Goal: Task Accomplishment & Management: Complete application form

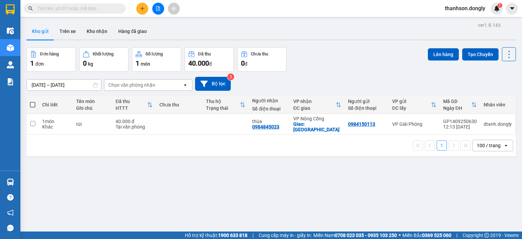
click at [145, 12] on button at bounding box center [142, 9] width 12 height 12
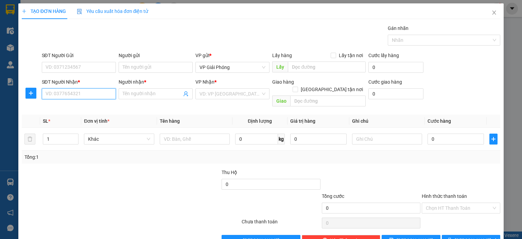
click at [87, 98] on input "SĐT Người Nhận *" at bounding box center [79, 93] width 74 height 11
type input "0763133424"
click at [159, 92] on input "Người nhận *" at bounding box center [152, 93] width 59 height 7
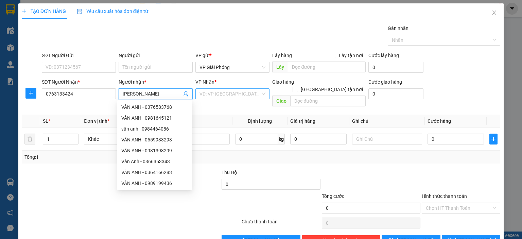
type input "VÂN ANH"
click at [215, 98] on input "search" at bounding box center [229, 94] width 61 height 10
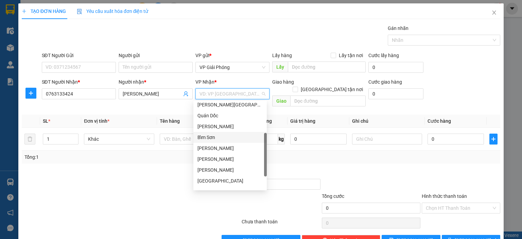
scroll to position [98, 0]
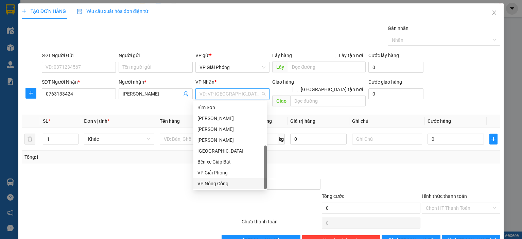
click at [241, 184] on div "VP Nông Cống" at bounding box center [229, 183] width 65 height 7
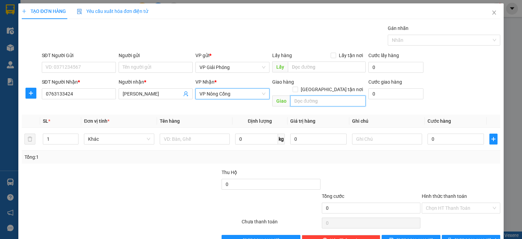
click at [311, 95] on input "text" at bounding box center [327, 100] width 75 height 11
type input "VPNC"
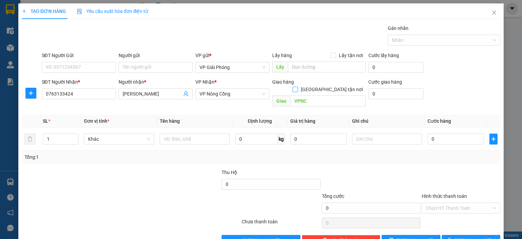
click at [331, 86] on span "Giao tận nơi" at bounding box center [332, 89] width 68 height 7
click at [297, 87] on input "Giao tận nơi" at bounding box center [295, 89] width 5 height 5
checkbox input "true"
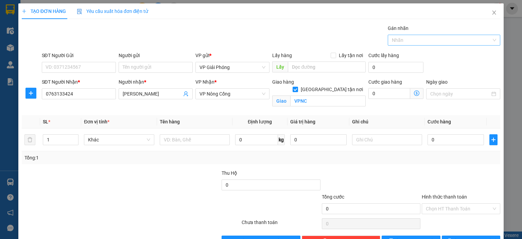
click at [421, 39] on div at bounding box center [440, 40] width 102 height 8
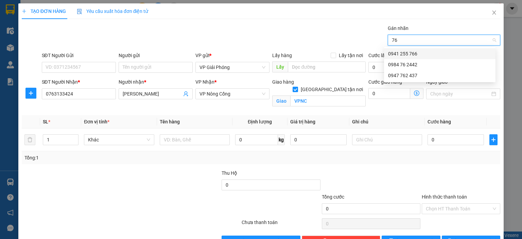
type input "766"
click at [395, 51] on div "0941 255 766" at bounding box center [439, 53] width 103 height 7
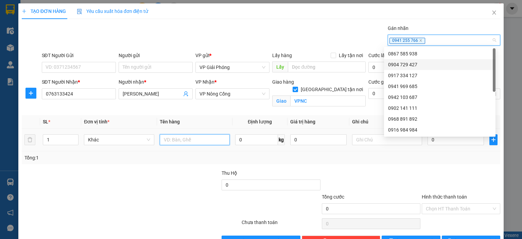
click at [194, 142] on input "text" at bounding box center [195, 139] width 70 height 11
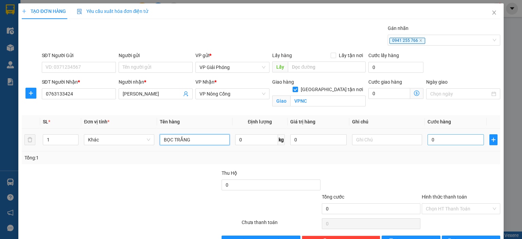
type input "BỌC TRẮNG"
click at [432, 139] on input "0" at bounding box center [455, 139] width 56 height 11
type input "3"
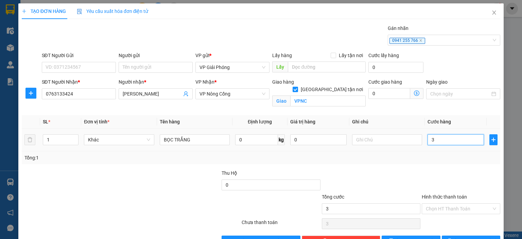
type input "30"
type input "30.000"
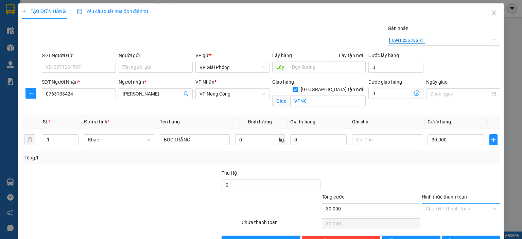
click at [449, 206] on input "Hình thức thanh toán" at bounding box center [459, 209] width 66 height 10
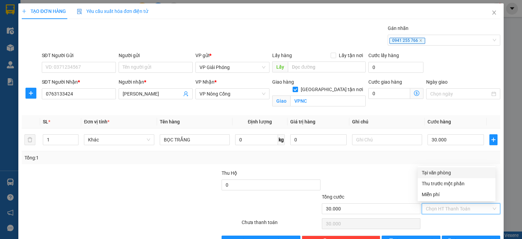
click at [458, 175] on div "Tại văn phòng" at bounding box center [457, 172] width 70 height 7
type input "0"
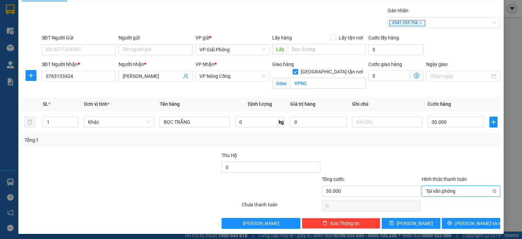
scroll to position [20, 0]
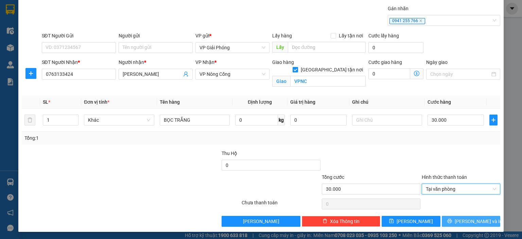
click at [461, 218] on span "Lưu và In" at bounding box center [479, 220] width 48 height 7
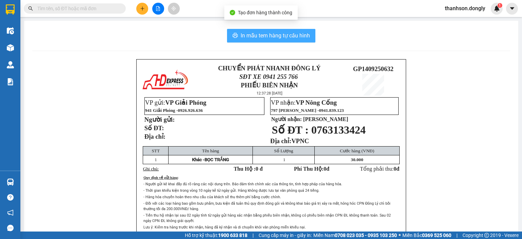
click at [306, 39] on span "In mẫu tem hàng tự cấu hình" at bounding box center [275, 35] width 69 height 8
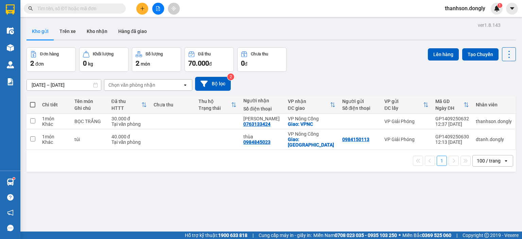
click at [283, 25] on div "Kho gửi Trên xe Kho nhận Hàng đã giao" at bounding box center [271, 32] width 489 height 18
click at [31, 102] on span at bounding box center [32, 104] width 5 height 5
click at [33, 101] on input "checkbox" at bounding box center [33, 101] width 0 height 0
checkbox input "true"
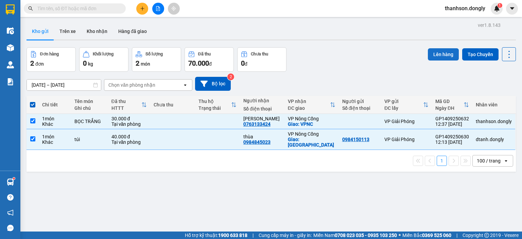
click at [443, 55] on button "Lên hàng" at bounding box center [443, 54] width 31 height 12
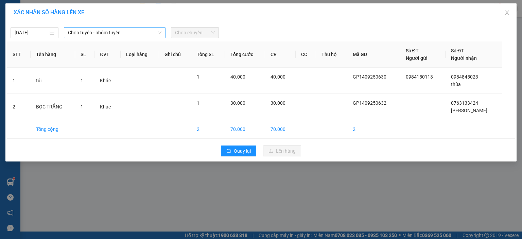
click at [140, 34] on span "Chọn tuyến - nhóm tuyến" at bounding box center [114, 33] width 93 height 10
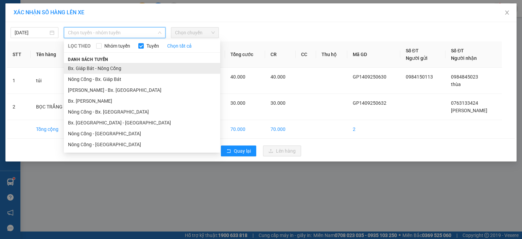
click at [136, 67] on li "Bx. Giáp Bát - Nông Cống" at bounding box center [142, 68] width 156 height 11
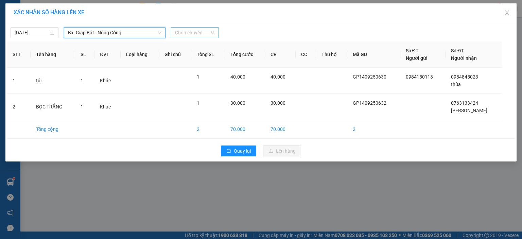
click at [186, 31] on span "Chọn chuyến" at bounding box center [195, 33] width 40 height 10
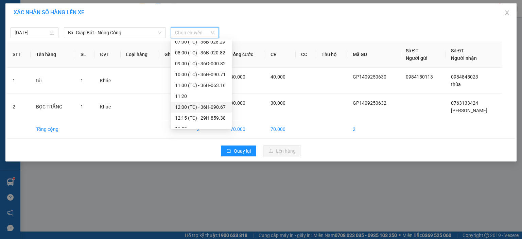
scroll to position [22, 0]
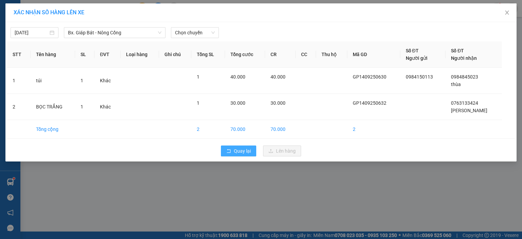
click at [249, 153] on span "Quay lại" at bounding box center [242, 150] width 17 height 7
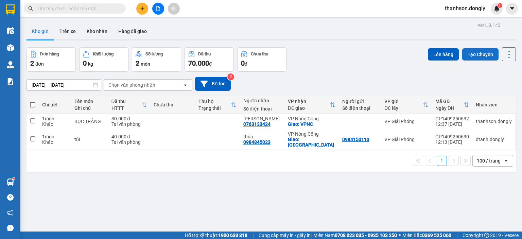
click at [476, 53] on button "Tạo Chuyến" at bounding box center [480, 54] width 36 height 12
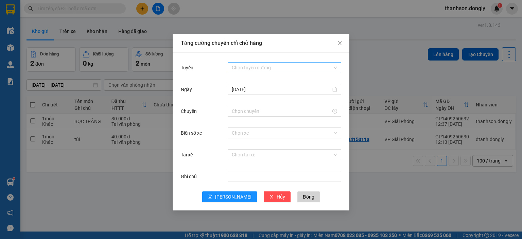
click at [275, 70] on input "Tuyến" at bounding box center [282, 68] width 101 height 10
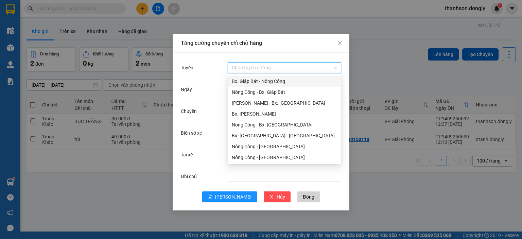
click at [266, 82] on div "Bx. Giáp Bát - Nông Cống" at bounding box center [284, 80] width 105 height 7
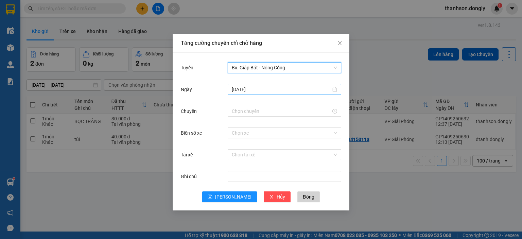
click at [273, 89] on input "14/09/2025" at bounding box center [281, 89] width 99 height 7
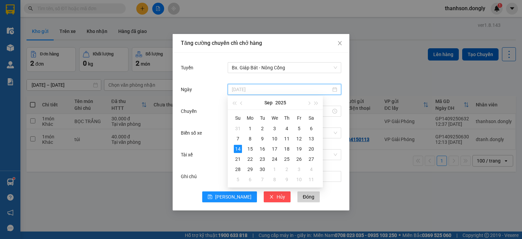
type input "14/09/2025"
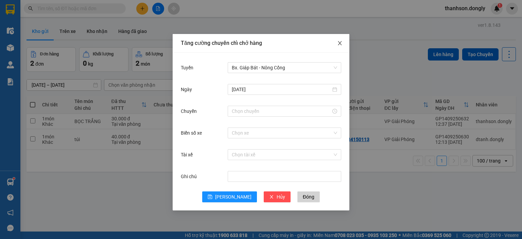
click at [341, 44] on icon "close" at bounding box center [339, 42] width 5 height 5
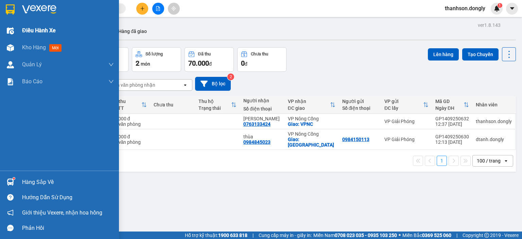
click at [53, 30] on span "Điều hành xe" at bounding box center [39, 30] width 34 height 8
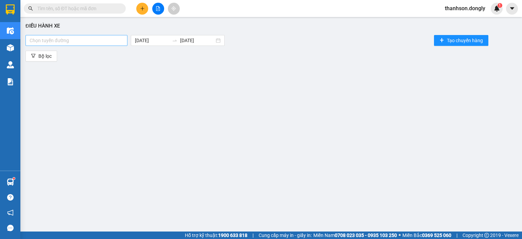
click at [63, 42] on div at bounding box center [76, 40] width 99 height 8
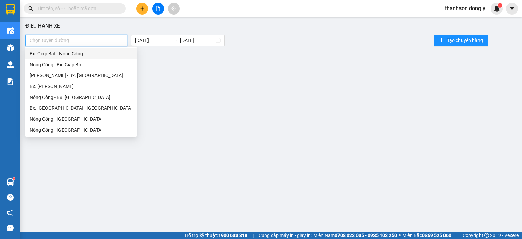
click at [67, 51] on div "Bx. Giáp Bát - Nông Cống" at bounding box center [81, 53] width 103 height 7
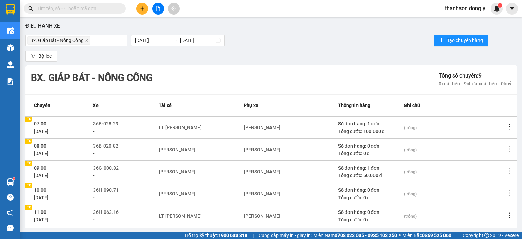
click at [282, 41] on div "Bx. Giáp Bát - Nông Cống 14/09/2025 14/09/2025 Tạo chuyến hàng" at bounding box center [270, 41] width 491 height 14
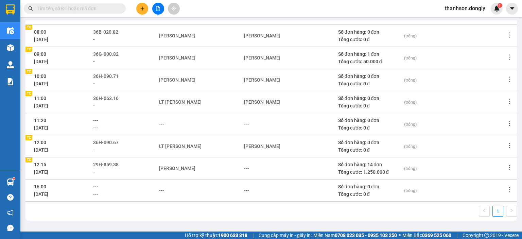
scroll to position [114, 0]
click at [141, 7] on icon "plus" at bounding box center [142, 8] width 5 height 5
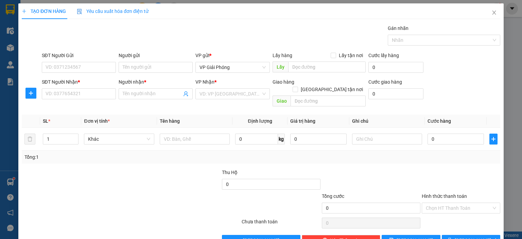
drag, startPoint x: 141, startPoint y: 7, endPoint x: 151, endPoint y: 3, distance: 9.9
click at [143, 6] on div "Yêu cầu xuất hóa đơn điện tử" at bounding box center [113, 11] width 72 height 16
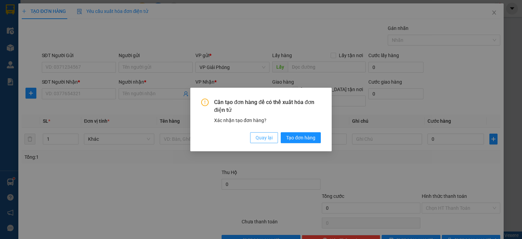
click at [262, 137] on span "Quay lại" at bounding box center [264, 137] width 17 height 7
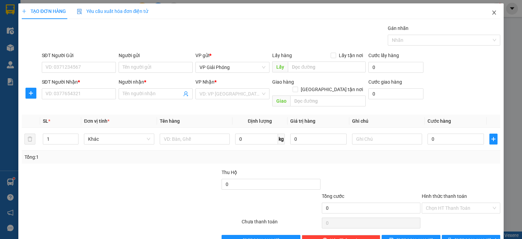
click at [485, 12] on span "Close" at bounding box center [494, 12] width 19 height 19
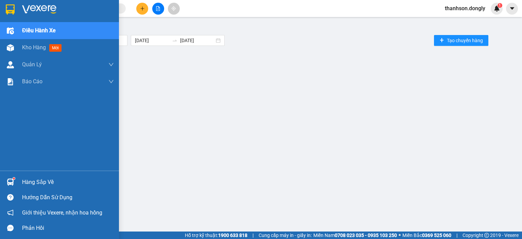
click at [10, 13] on img at bounding box center [10, 9] width 9 height 10
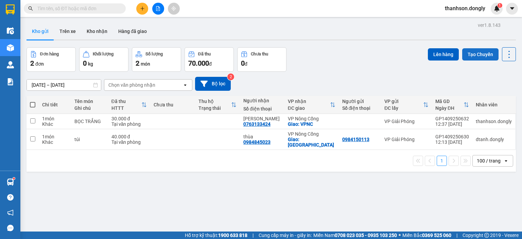
click at [476, 58] on button "Tạo Chuyến" at bounding box center [480, 54] width 36 height 12
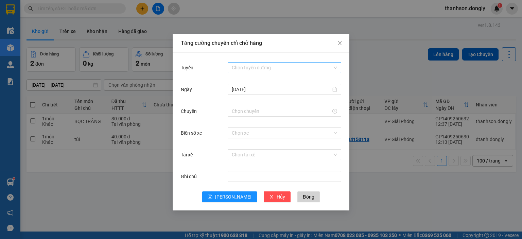
click at [252, 69] on input "Tuyến" at bounding box center [282, 68] width 101 height 10
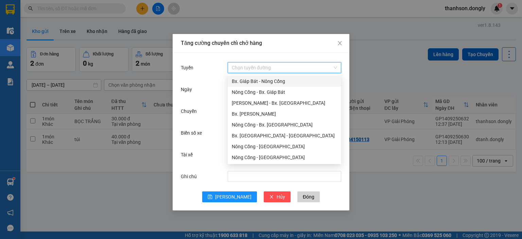
click at [253, 81] on div "Bx. Giáp Bát - Nông Cống" at bounding box center [284, 80] width 105 height 7
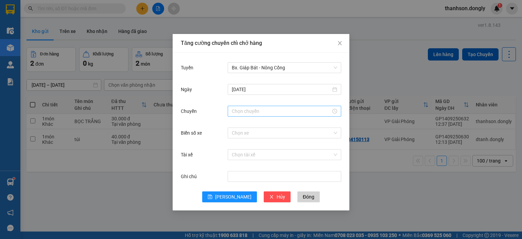
click at [289, 115] on div at bounding box center [284, 111] width 113 height 11
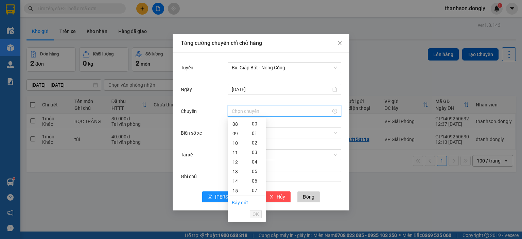
scroll to position [80, 0]
click at [237, 167] on div "13" at bounding box center [237, 168] width 19 height 10
type input "13:00"
click at [257, 212] on span "OK" at bounding box center [255, 213] width 6 height 7
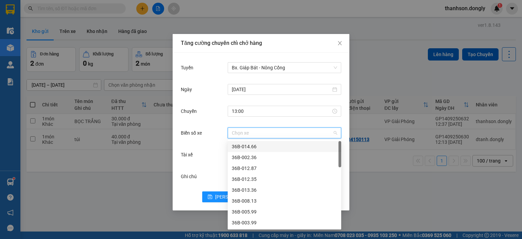
click at [244, 136] on input "Biển số xe" at bounding box center [282, 133] width 101 height 10
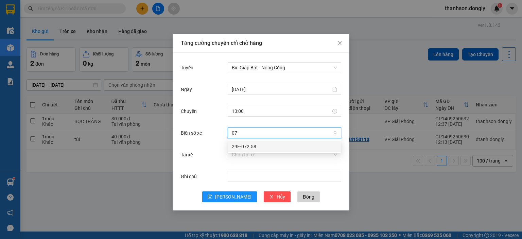
type input "0"
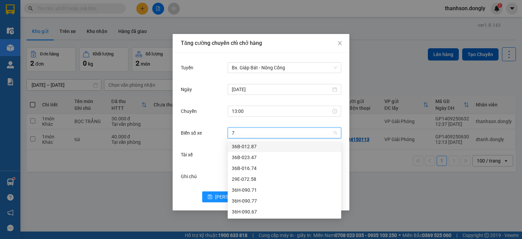
type input "77"
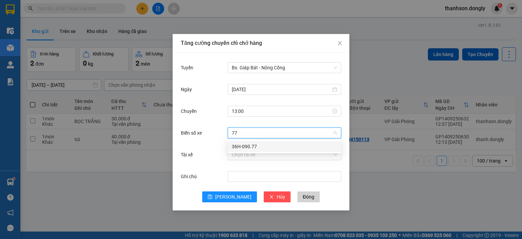
click at [249, 146] on div "36H-090.77" at bounding box center [284, 146] width 105 height 7
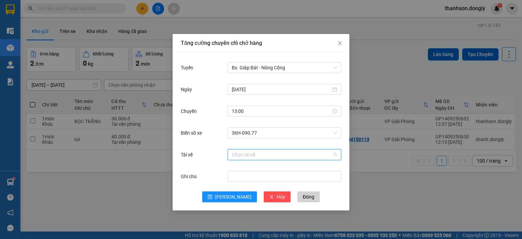
click at [250, 155] on input "Tài xế" at bounding box center [282, 154] width 101 height 10
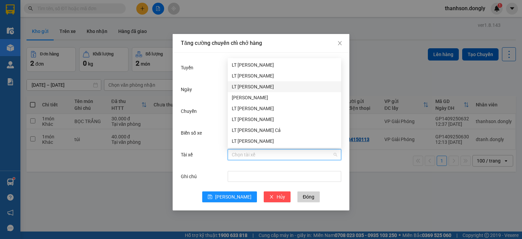
click at [262, 89] on div "LT Lê Văn Tiến" at bounding box center [284, 86] width 105 height 7
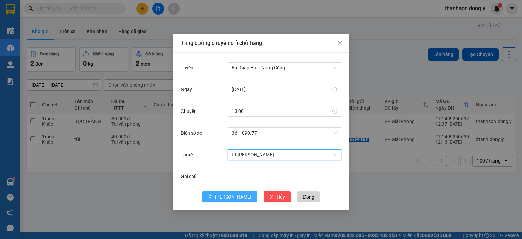
click at [228, 196] on button "Lưu" at bounding box center [229, 196] width 55 height 11
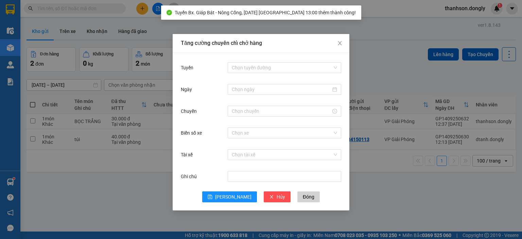
click at [456, 69] on div "Tăng cường chuyến chỉ chở hàng Tuyến Chọn tuyến đường Ngày Chuyến Biển số xe Ch…" at bounding box center [261, 119] width 522 height 239
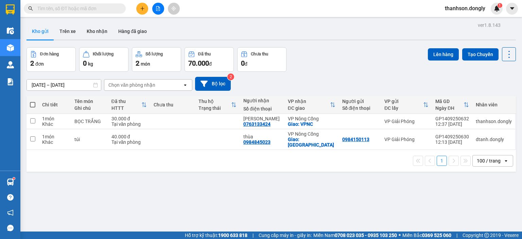
click at [36, 103] on th at bounding box center [33, 105] width 12 height 18
click at [32, 104] on span at bounding box center [32, 104] width 5 height 5
click at [33, 101] on input "checkbox" at bounding box center [33, 101] width 0 height 0
checkbox input "true"
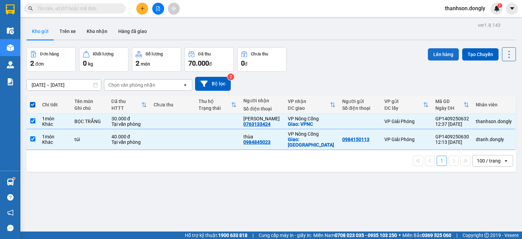
click at [440, 51] on button "Lên hàng" at bounding box center [443, 54] width 31 height 12
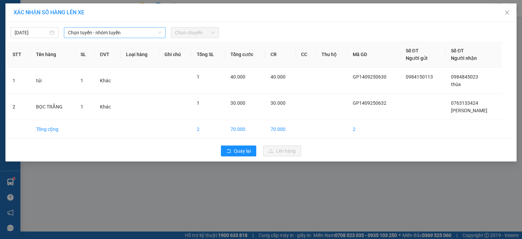
click at [151, 34] on span "Chọn tuyến - nhóm tuyến" at bounding box center [114, 33] width 93 height 10
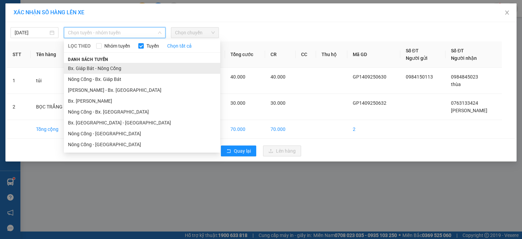
click at [151, 65] on li "Bx. Giáp Bát - Nông Cống" at bounding box center [142, 68] width 156 height 11
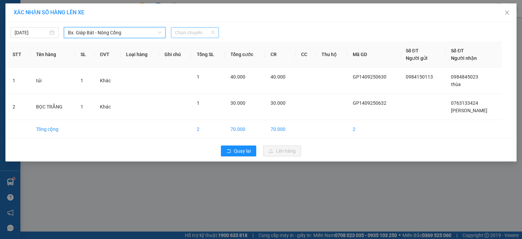
click at [202, 33] on span "Chọn chuyến" at bounding box center [195, 33] width 40 height 10
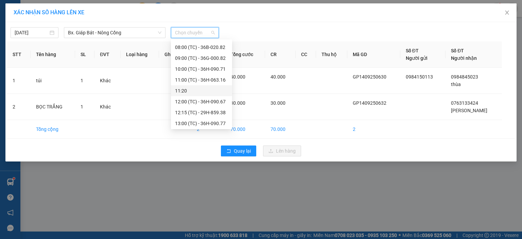
scroll to position [33, 0]
click at [203, 109] on div "13:00 (TC) - 36H-090.77" at bounding box center [201, 111] width 53 height 7
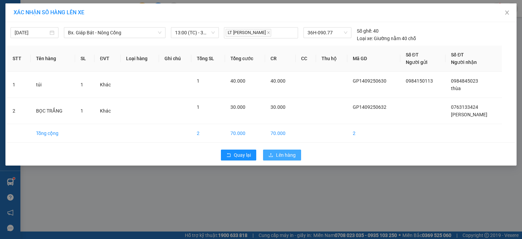
click at [286, 157] on span "Lên hàng" at bounding box center [286, 154] width 20 height 7
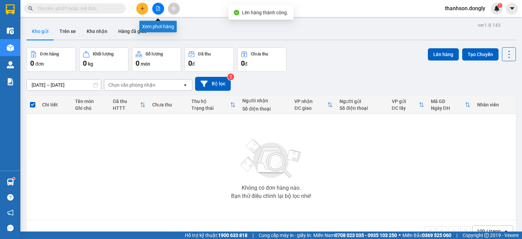
click at [159, 6] on icon "file-add" at bounding box center [158, 8] width 5 height 5
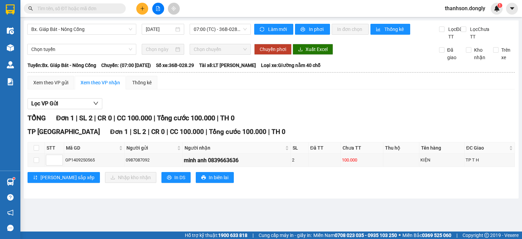
click at [213, 35] on div "Bx. Giáp Bát - Nông Cống 14/09/2025 07:00 (TC) - 36B-028.29" at bounding box center [139, 32] width 224 height 17
click at [216, 31] on span "07:00 (TC) - 36B-028.29" at bounding box center [220, 29] width 53 height 10
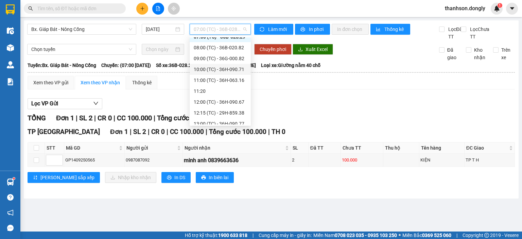
scroll to position [26, 0]
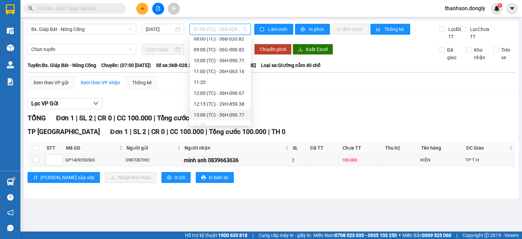
click at [215, 112] on div "13:00 (TC) - 36H-090.77" at bounding box center [220, 114] width 53 height 7
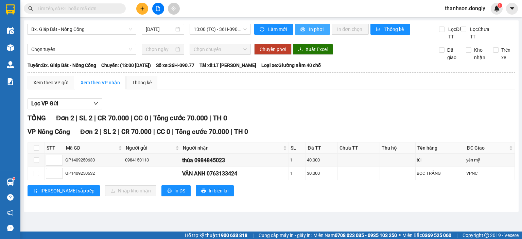
click at [311, 30] on span "In phơi" at bounding box center [317, 28] width 16 height 7
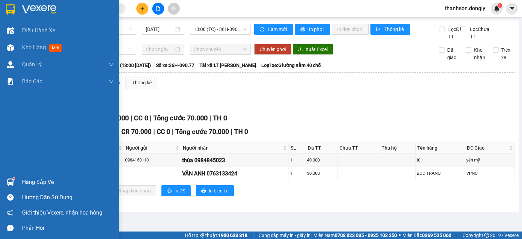
click at [11, 9] on img at bounding box center [10, 9] width 9 height 10
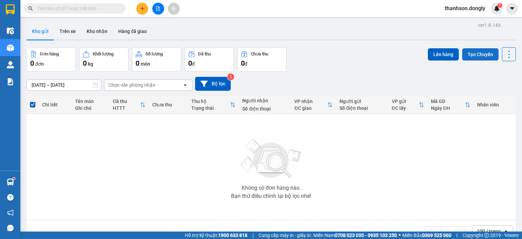
click at [473, 57] on button "Tạo Chuyến" at bounding box center [480, 54] width 36 height 12
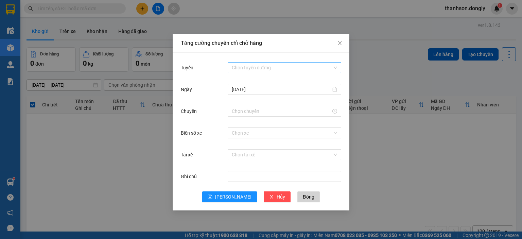
click at [259, 67] on input "Tuyến" at bounding box center [282, 68] width 101 height 10
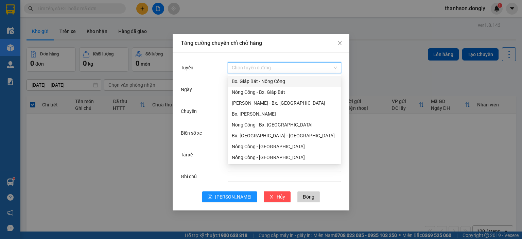
click at [263, 81] on div "Bx. Giáp Bát - Nông Cống" at bounding box center [284, 80] width 105 height 7
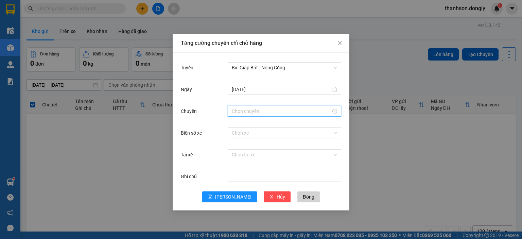
click at [266, 111] on input "Chuyến" at bounding box center [281, 110] width 99 height 7
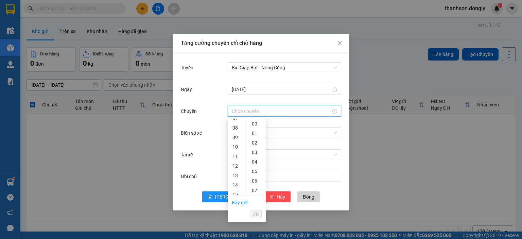
scroll to position [81, 0]
click at [232, 176] on div "14" at bounding box center [237, 177] width 19 height 10
type input "14:00"
click at [257, 213] on span "OK" at bounding box center [255, 213] width 6 height 7
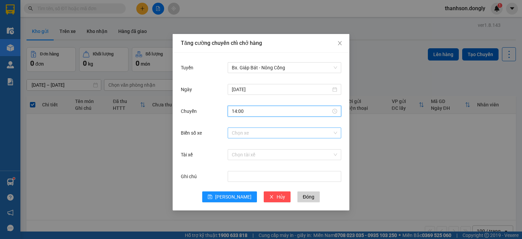
click at [264, 135] on input "Biển số xe" at bounding box center [282, 133] width 101 height 10
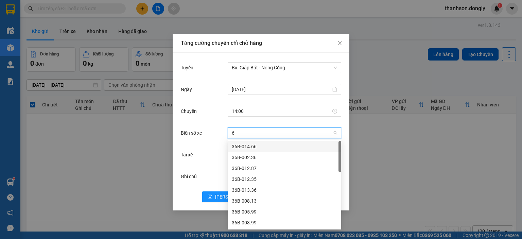
type input "66"
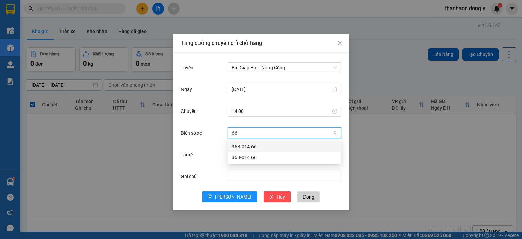
click at [267, 145] on div "36B-014.66" at bounding box center [284, 146] width 105 height 7
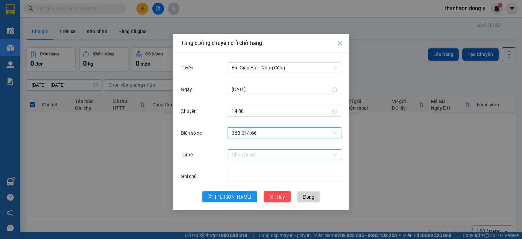
click at [266, 157] on input "Tài xế" at bounding box center [282, 154] width 101 height 10
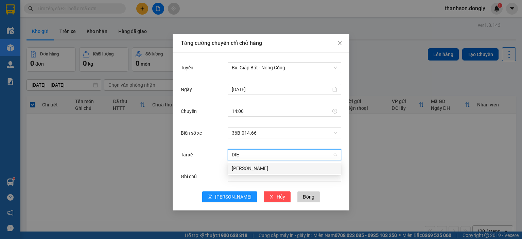
type input "DIỆN"
click at [267, 170] on div "Lê Mạnh Diện" at bounding box center [284, 167] width 105 height 7
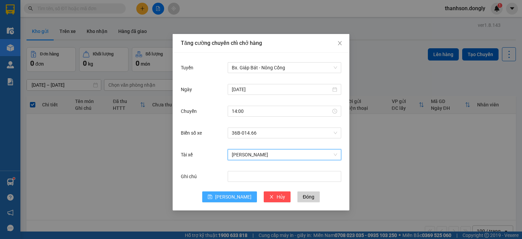
click at [236, 198] on span "Lưu" at bounding box center [233, 196] width 36 height 7
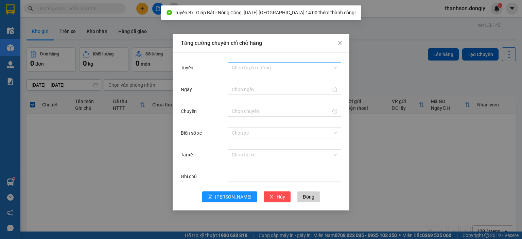
click at [308, 68] on input "Tuyến" at bounding box center [282, 68] width 101 height 10
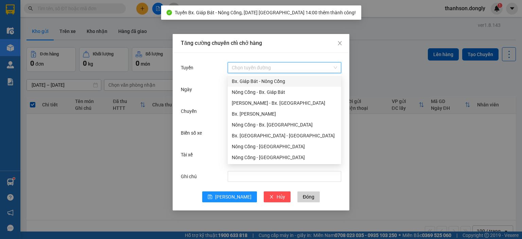
click at [302, 82] on div "Bx. Giáp Bát - Nông Cống" at bounding box center [284, 80] width 105 height 7
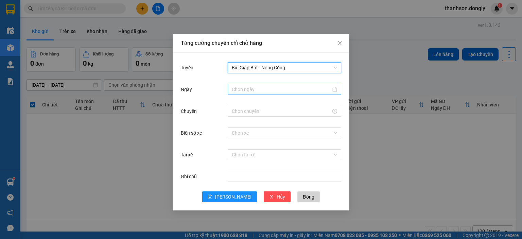
click at [298, 92] on input "Ngày" at bounding box center [281, 89] width 99 height 7
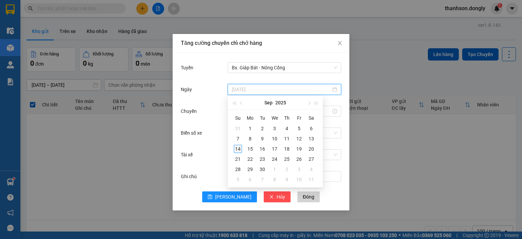
type input "14/09/2025"
click at [239, 149] on div "14" at bounding box center [238, 149] width 8 height 8
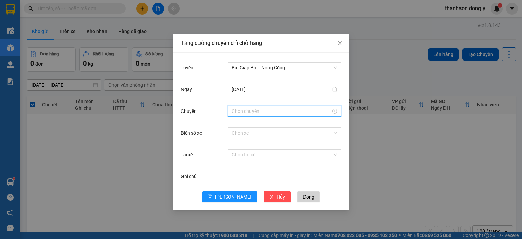
click at [249, 109] on input "Chuyến" at bounding box center [281, 110] width 99 height 7
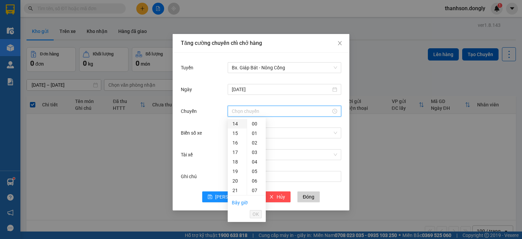
click at [234, 124] on div "14" at bounding box center [237, 124] width 19 height 10
click at [258, 164] on div "40" at bounding box center [256, 166] width 19 height 10
click at [256, 214] on span "OK" at bounding box center [255, 213] width 6 height 7
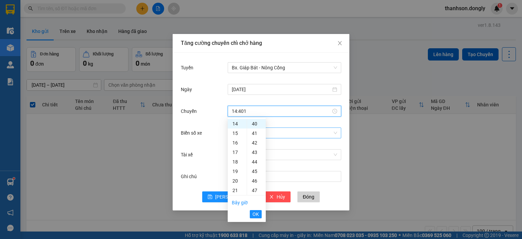
type input "14:40"
click at [253, 213] on span "OK" at bounding box center [255, 213] width 6 height 7
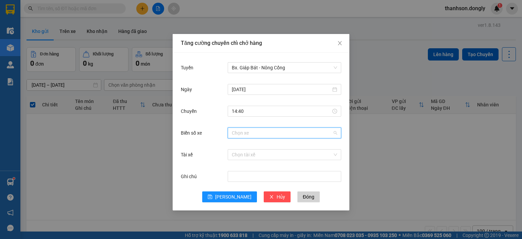
click at [265, 133] on input "Biển số xe" at bounding box center [282, 133] width 101 height 10
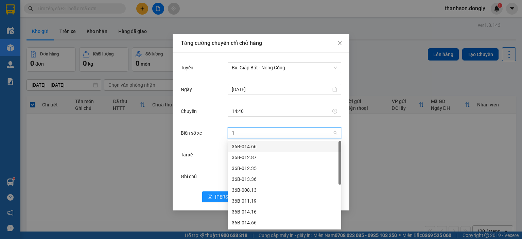
type input "16"
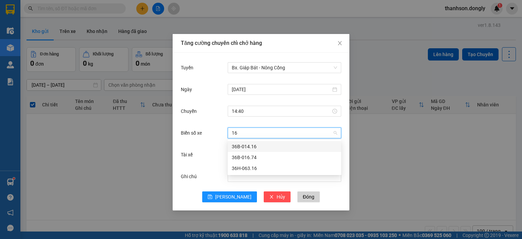
click at [262, 148] on div "36B-014.16" at bounding box center [284, 146] width 105 height 7
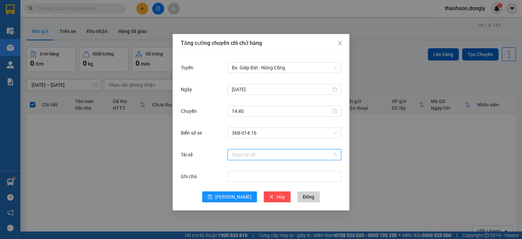
click at [253, 157] on input "Tài xế" at bounding box center [282, 154] width 101 height 10
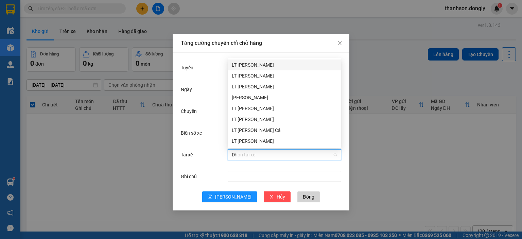
type input "D"
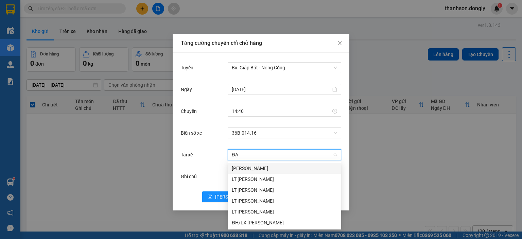
type input "ĐẠI"
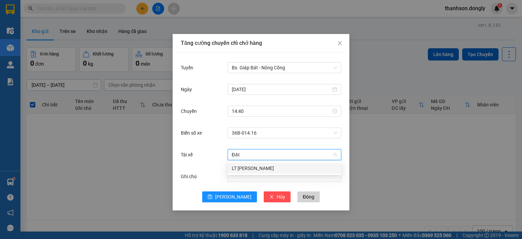
click at [255, 166] on div "LT Nguyễn Ngọc Đại" at bounding box center [284, 167] width 105 height 7
click at [294, 158] on span "LT Nguyễn Ngọc Đại" at bounding box center [284, 154] width 105 height 10
type input "TEST"
click at [288, 171] on div "Test Tc" at bounding box center [284, 167] width 105 height 7
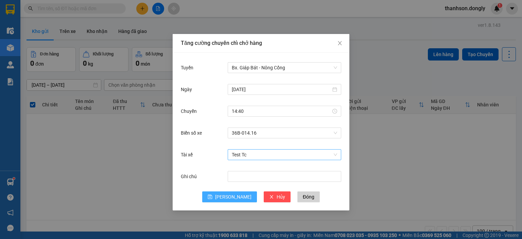
click at [228, 195] on button "Lưu" at bounding box center [229, 196] width 55 height 11
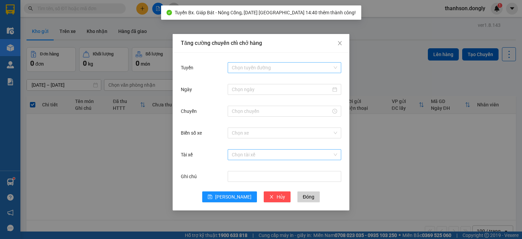
click at [296, 68] on input "Tuyến" at bounding box center [282, 68] width 101 height 10
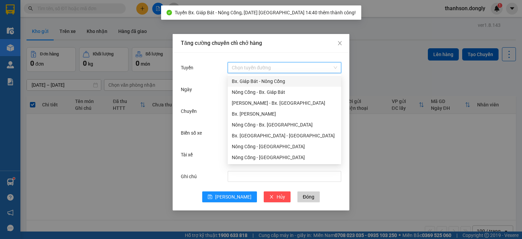
click at [295, 81] on div "Bx. Giáp Bát - Nông Cống" at bounding box center [284, 80] width 105 height 7
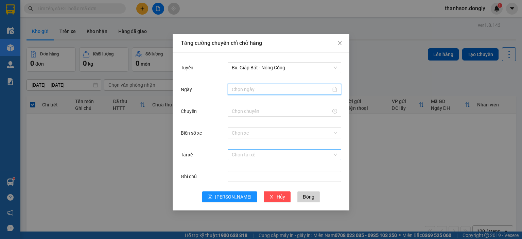
click at [286, 86] on input "Ngày" at bounding box center [281, 89] width 99 height 7
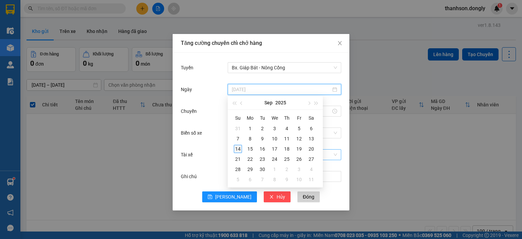
type input "14/09/2025"
click at [238, 148] on div "14" at bounding box center [238, 149] width 8 height 8
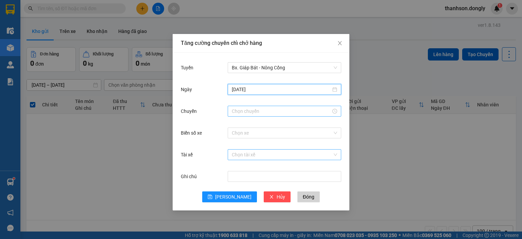
click at [257, 112] on input "Chuyến" at bounding box center [281, 110] width 99 height 7
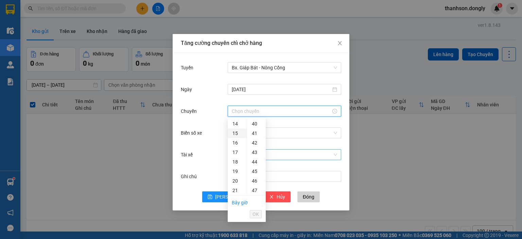
click at [234, 136] on div "15" at bounding box center [237, 133] width 19 height 10
click at [255, 191] on div "30" at bounding box center [256, 191] width 19 height 10
type input "15:30"
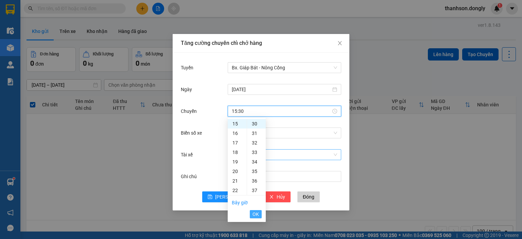
click at [256, 215] on span "OK" at bounding box center [255, 213] width 6 height 7
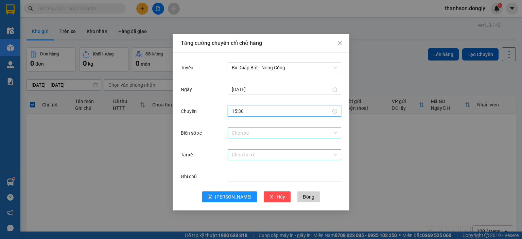
click at [262, 136] on input "Biển số xe" at bounding box center [282, 133] width 101 height 10
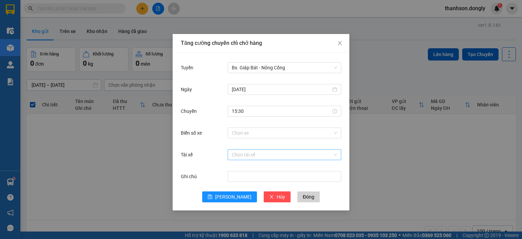
click at [120, 123] on div "Tăng cường chuyến chỉ chở hàng Tuyến Bx. Giáp Bát - Nông Cống Ngày 14/09/2025 C…" at bounding box center [261, 119] width 522 height 239
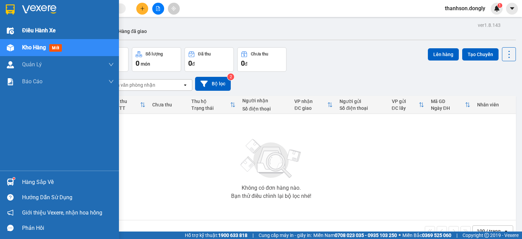
click at [8, 30] on img at bounding box center [10, 30] width 7 height 7
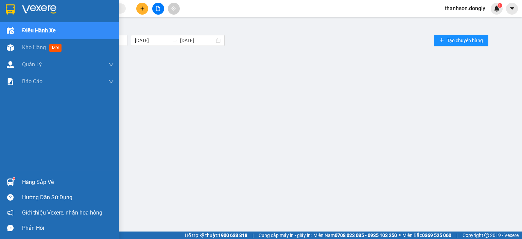
click at [8, 30] on img at bounding box center [10, 30] width 7 height 7
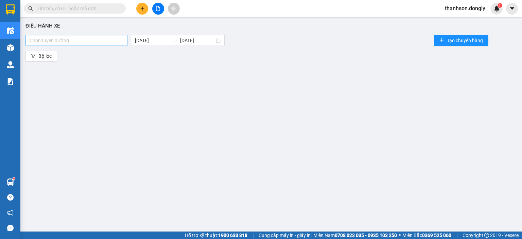
click at [120, 40] on div at bounding box center [76, 40] width 99 height 8
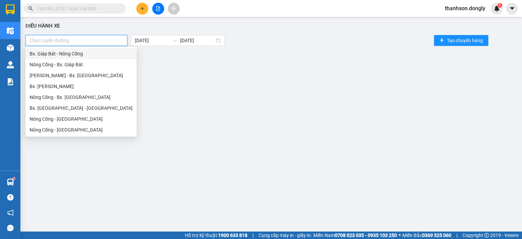
click at [119, 54] on div "Bx. Giáp Bát - Nông Cống" at bounding box center [81, 53] width 103 height 7
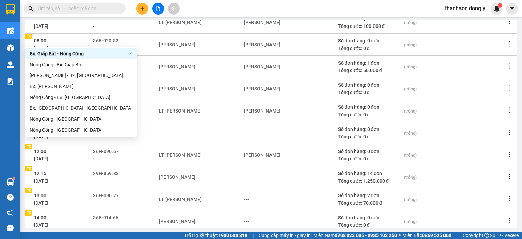
scroll to position [102, 0]
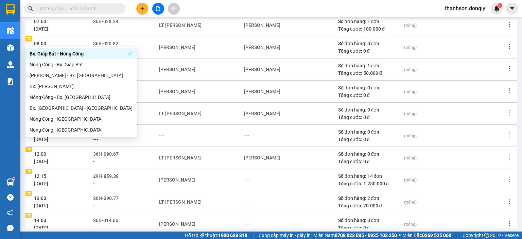
click at [287, 182] on div "---" at bounding box center [290, 179] width 93 height 7
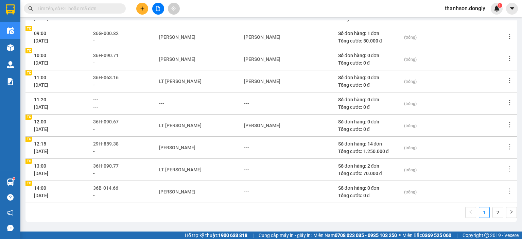
scroll to position [136, 0]
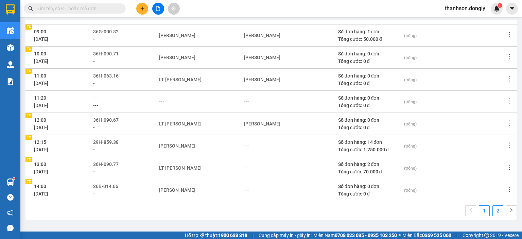
click at [493, 207] on link "2" at bounding box center [498, 211] width 10 height 10
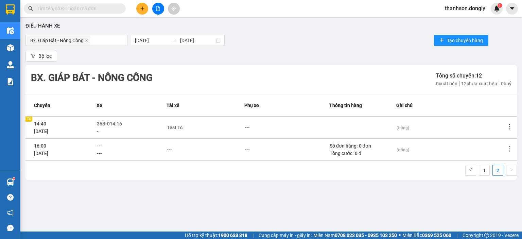
scroll to position [0, 0]
click at [487, 170] on link "1" at bounding box center [484, 170] width 10 height 10
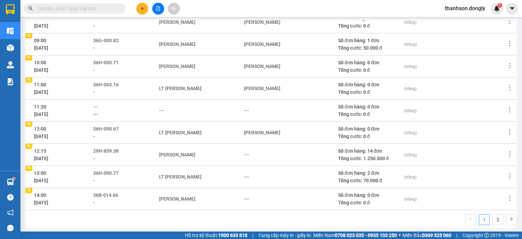
scroll to position [136, 0]
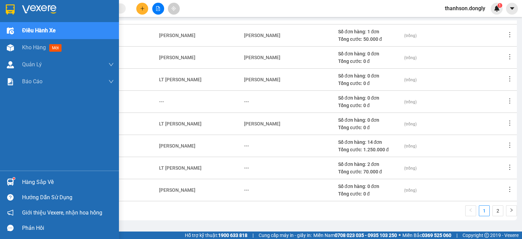
drag, startPoint x: 10, startPoint y: 8, endPoint x: 26, endPoint y: 17, distance: 18.0
click at [10, 8] on img at bounding box center [10, 9] width 9 height 10
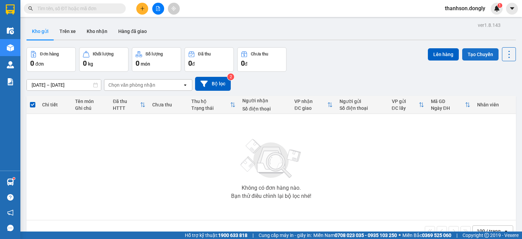
click at [485, 56] on button "Tạo Chuyến" at bounding box center [480, 54] width 36 height 12
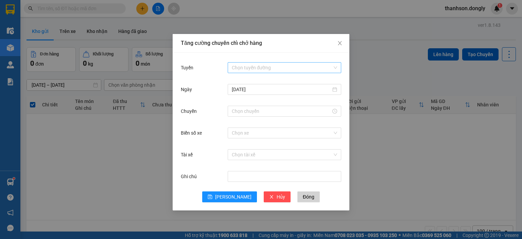
click at [302, 66] on input "Tuyến" at bounding box center [282, 68] width 101 height 10
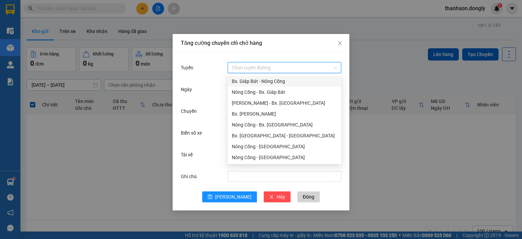
click at [293, 81] on div "Bx. Giáp Bát - Nông Cống" at bounding box center [284, 80] width 105 height 7
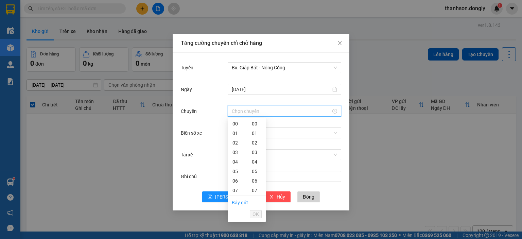
click at [282, 112] on input "Chuyến" at bounding box center [281, 110] width 99 height 7
click at [240, 133] on div "15" at bounding box center [237, 132] width 19 height 10
click at [256, 136] on div "20" at bounding box center [256, 137] width 19 height 10
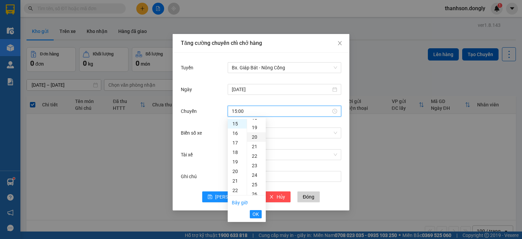
type input "15:20"
click at [255, 213] on span "OK" at bounding box center [255, 213] width 6 height 7
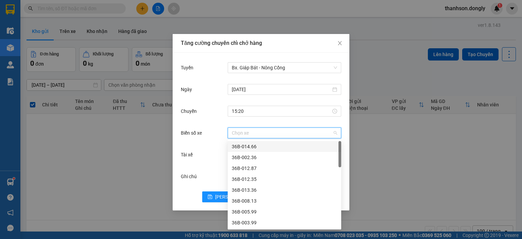
click at [260, 131] on input "Biển số xe" at bounding box center [282, 133] width 101 height 10
type input "29"
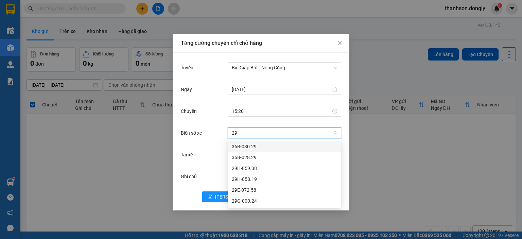
click at [255, 145] on div "36B-030.29" at bounding box center [284, 146] width 105 height 7
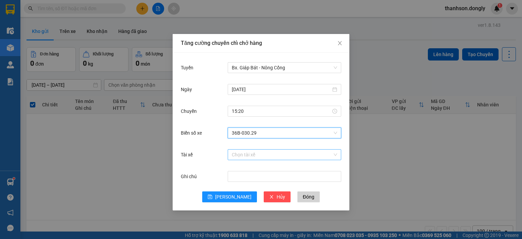
click at [254, 157] on input "Tài xế" at bounding box center [282, 154] width 101 height 10
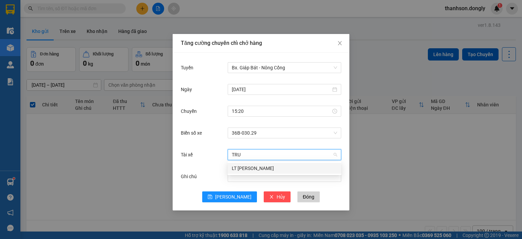
type input "TRUO"
click at [256, 164] on div "LT Nguyễn Văn Trường" at bounding box center [284, 167] width 105 height 7
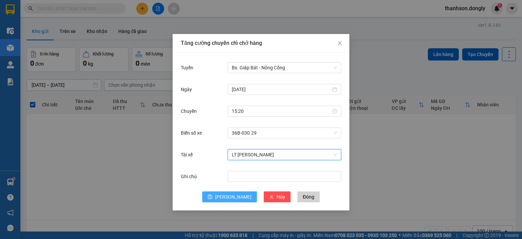
click at [231, 199] on span "Lưu" at bounding box center [233, 196] width 36 height 7
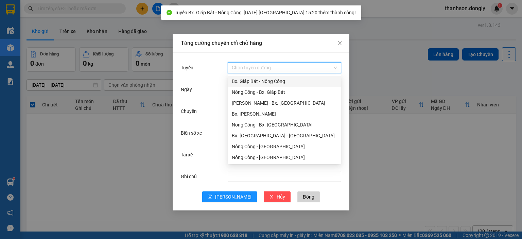
click at [262, 69] on input "Tuyến" at bounding box center [282, 68] width 101 height 10
click at [261, 83] on div "Bx. Giáp Bát - Nông Cống" at bounding box center [284, 80] width 105 height 7
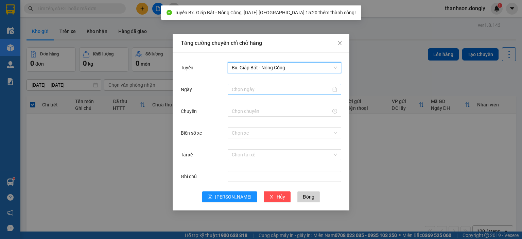
click at [265, 90] on input "Ngày" at bounding box center [281, 89] width 99 height 7
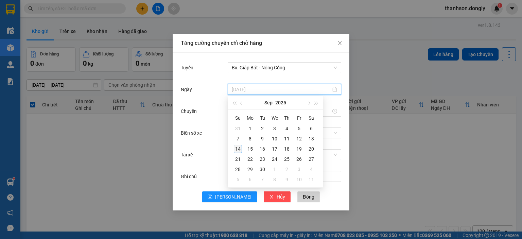
type input "14/09/2025"
click at [237, 146] on div "14" at bounding box center [238, 149] width 8 height 8
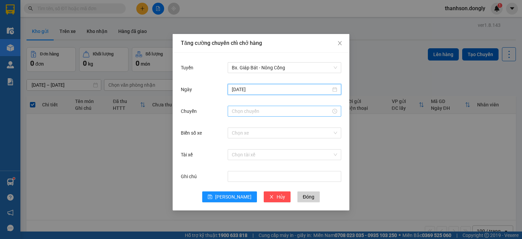
click at [245, 113] on input "Chuyến" at bounding box center [281, 110] width 99 height 7
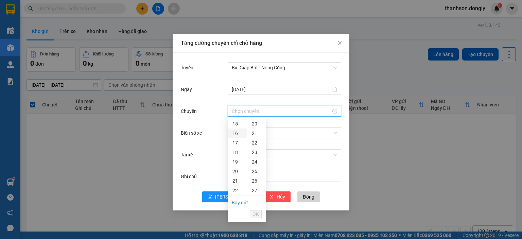
click at [238, 134] on div "16" at bounding box center [237, 133] width 19 height 10
click at [255, 161] on div "30" at bounding box center [256, 163] width 19 height 10
type input "16:30"
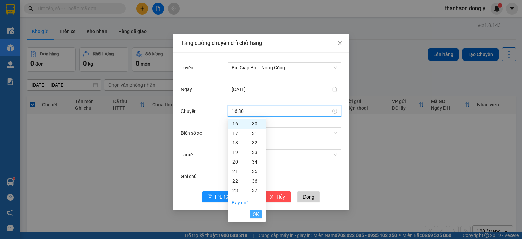
click at [252, 212] on span "OK" at bounding box center [255, 213] width 6 height 7
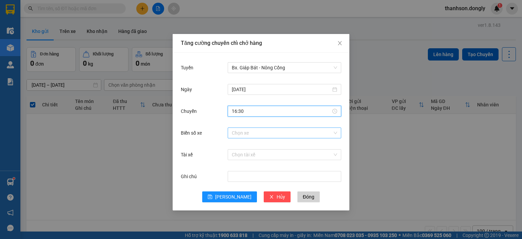
click at [245, 133] on input "Biển số xe" at bounding box center [282, 133] width 101 height 10
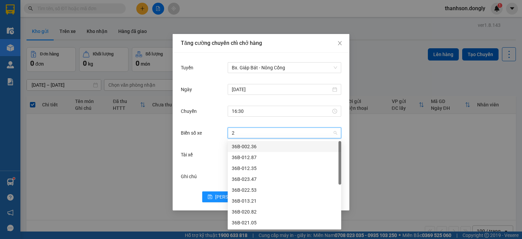
type input "29"
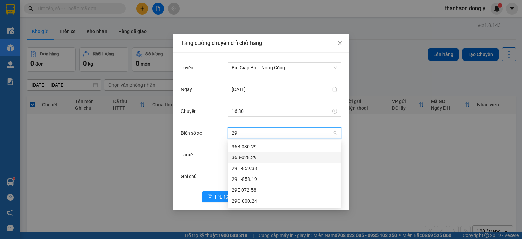
click at [251, 156] on div "36B-028.29" at bounding box center [284, 157] width 105 height 7
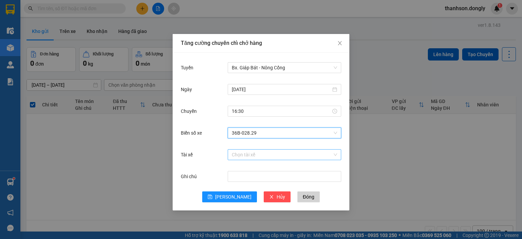
click at [245, 155] on input "Tài xế" at bounding box center [282, 154] width 101 height 10
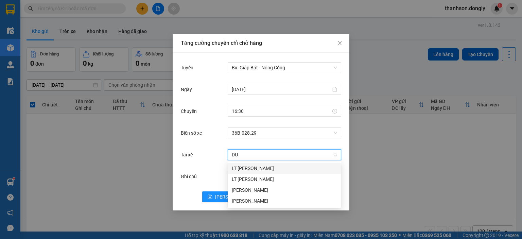
type input "DUO"
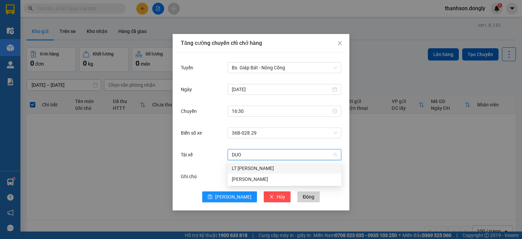
click at [260, 167] on div "LT Nguyễn ánh Dương" at bounding box center [284, 167] width 105 height 7
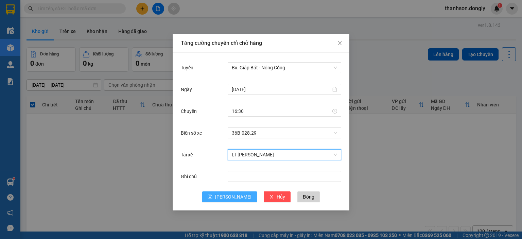
click at [231, 196] on span "Lưu" at bounding box center [233, 196] width 36 height 7
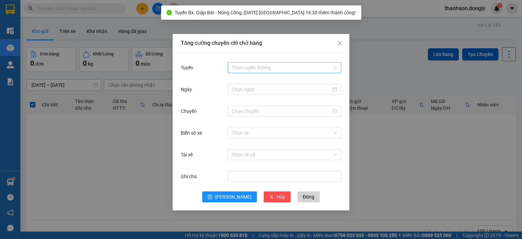
click at [262, 70] on input "Tuyến" at bounding box center [282, 68] width 101 height 10
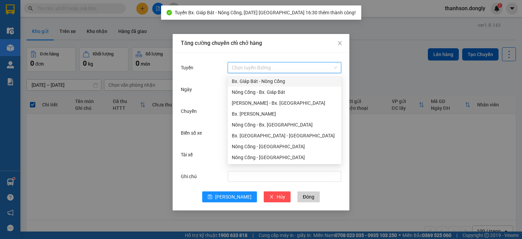
click at [260, 85] on div "Bx. Giáp Bát - Nông Cống" at bounding box center [284, 80] width 105 height 7
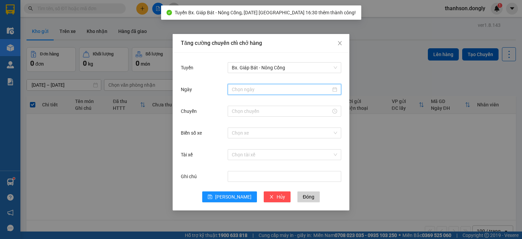
click at [261, 89] on input "Ngày" at bounding box center [281, 89] width 99 height 7
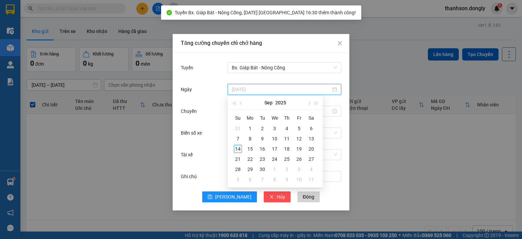
type input "14/09/2025"
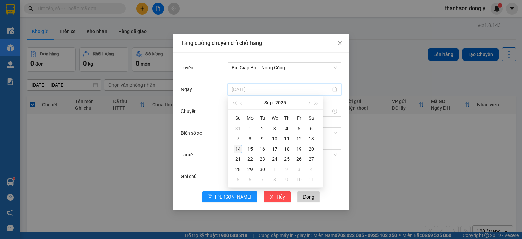
click at [240, 150] on div "14" at bounding box center [238, 149] width 8 height 8
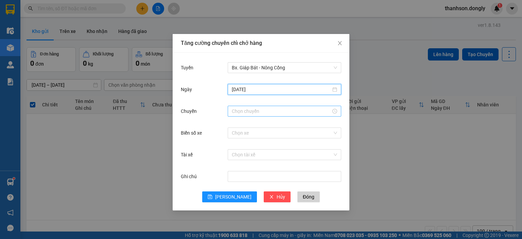
click at [249, 113] on input "Chuyến" at bounding box center [281, 110] width 99 height 7
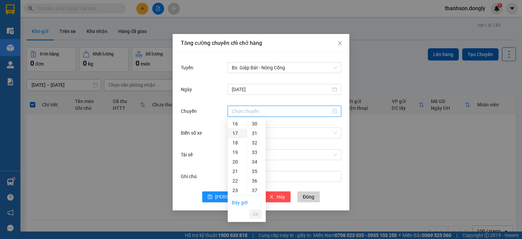
click at [236, 132] on div "17" at bounding box center [237, 133] width 19 height 10
click at [257, 159] on div "30" at bounding box center [256, 161] width 19 height 10
type input "17:30"
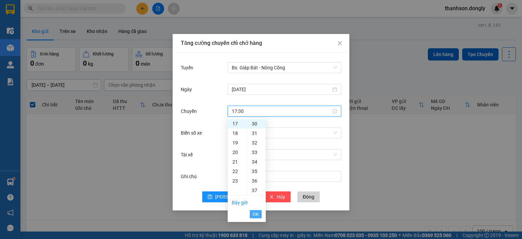
click at [256, 212] on span "OK" at bounding box center [255, 213] width 6 height 7
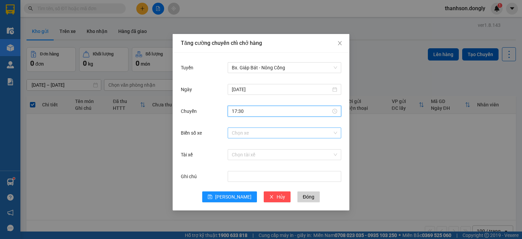
click at [264, 134] on input "Biển số xe" at bounding box center [282, 133] width 101 height 10
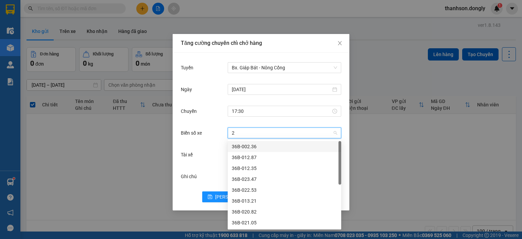
type input "20"
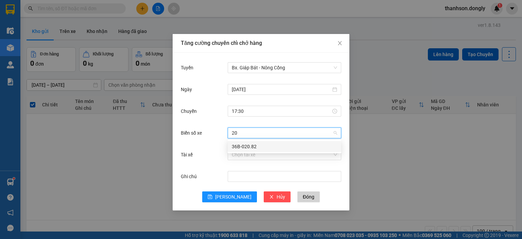
click at [262, 143] on div "36B-020.82" at bounding box center [284, 146] width 105 height 7
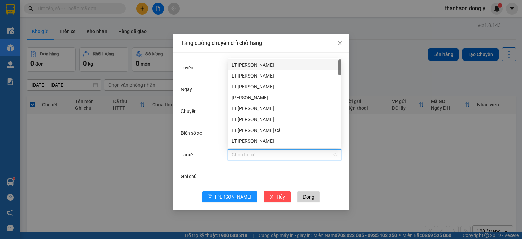
click at [262, 155] on input "Tài xế" at bounding box center [282, 154] width 101 height 10
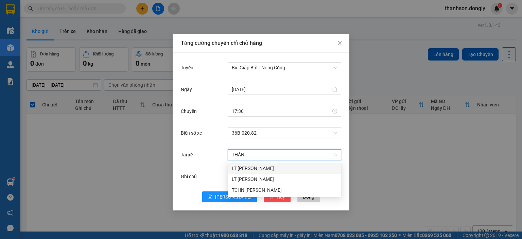
type input "THÀNH"
click at [262, 170] on div "LT Lê Văn Thành" at bounding box center [284, 167] width 105 height 7
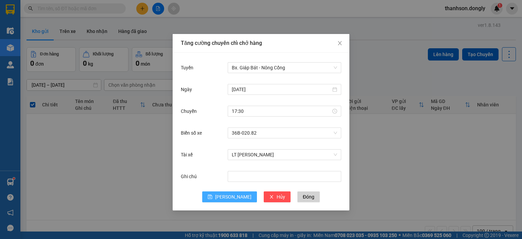
click at [240, 195] on button "Lưu" at bounding box center [229, 196] width 55 height 11
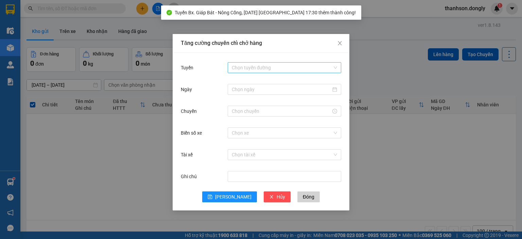
click at [269, 69] on input "Tuyến" at bounding box center [282, 68] width 101 height 10
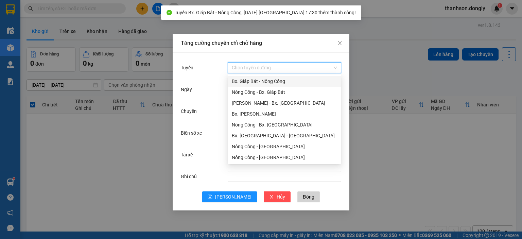
click at [269, 83] on div "Bx. Giáp Bát - Nông Cống" at bounding box center [284, 80] width 105 height 7
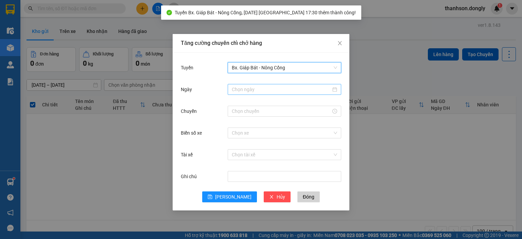
click at [272, 90] on input "Ngày" at bounding box center [281, 89] width 99 height 7
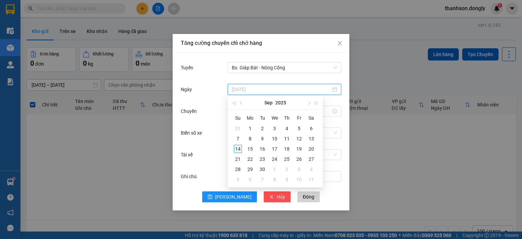
type input "14/09/2025"
click at [240, 151] on div "14" at bounding box center [238, 149] width 8 height 8
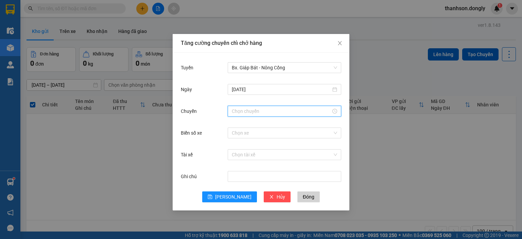
click at [252, 110] on input "Chuyến" at bounding box center [281, 110] width 99 height 7
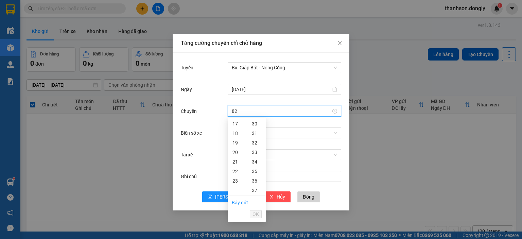
type input "8"
click at [235, 133] on div "18" at bounding box center [237, 133] width 19 height 10
drag, startPoint x: 253, startPoint y: 141, endPoint x: 260, endPoint y: 141, distance: 6.8
click at [253, 140] on div "30" at bounding box center [256, 139] width 19 height 10
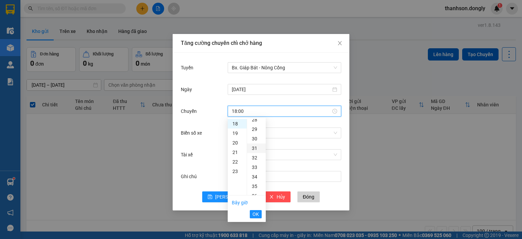
type input "18:30"
click at [251, 213] on button "OK" at bounding box center [256, 214] width 12 height 8
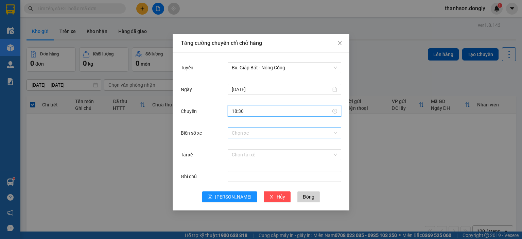
click at [255, 135] on input "Biển số xe" at bounding box center [282, 133] width 101 height 10
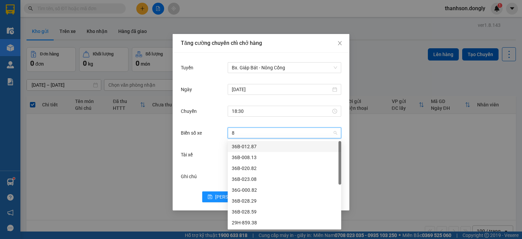
type input "82"
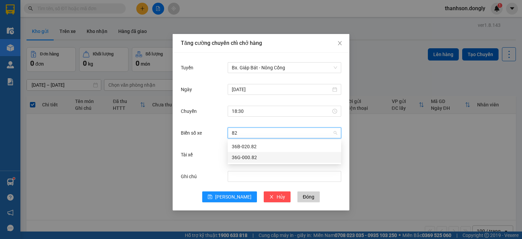
click at [245, 156] on div "36G-000.82" at bounding box center [284, 157] width 105 height 7
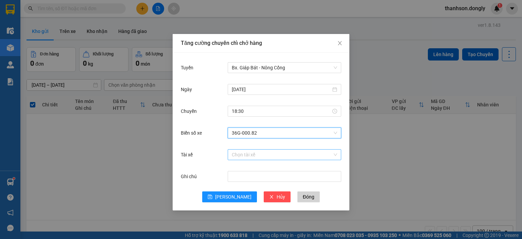
click at [246, 158] on input "Tài xế" at bounding box center [282, 154] width 101 height 10
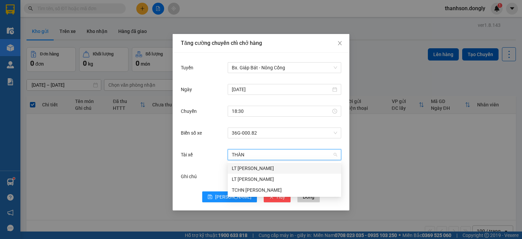
type input "THÀNH"
click at [259, 177] on div "LT Nguyễn Văn Thành" at bounding box center [284, 178] width 105 height 7
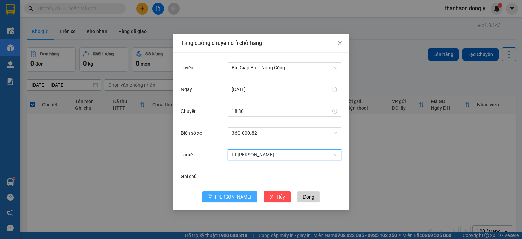
click at [227, 195] on button "Lưu" at bounding box center [229, 196] width 55 height 11
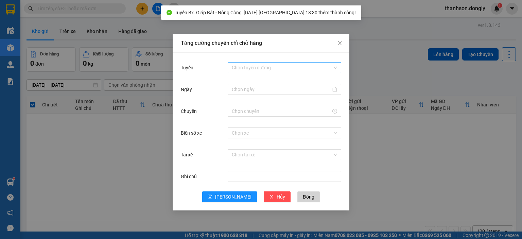
click at [288, 71] on input "Tuyến" at bounding box center [282, 68] width 101 height 10
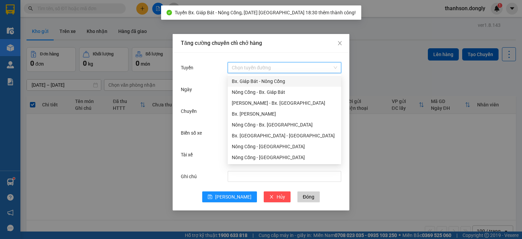
click at [284, 81] on div "Bx. Giáp Bát - Nông Cống" at bounding box center [284, 80] width 105 height 7
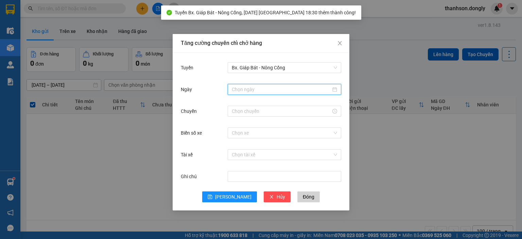
click at [284, 89] on input "Ngày" at bounding box center [281, 89] width 99 height 7
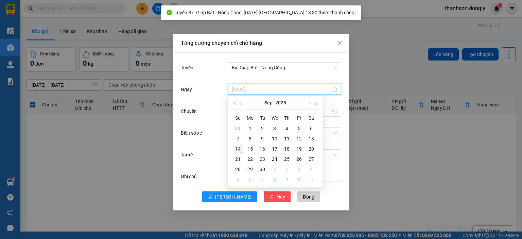
type input "14/09/2025"
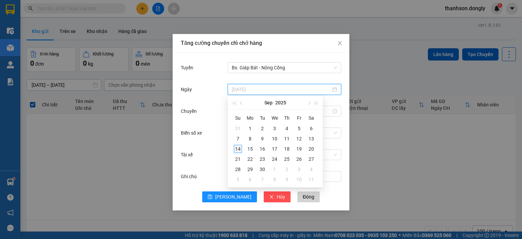
click at [235, 149] on div "14" at bounding box center [238, 149] width 8 height 8
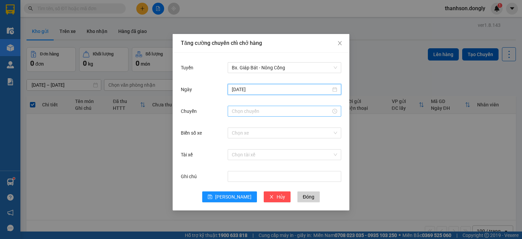
click at [263, 110] on input "Chuyến" at bounding box center [281, 110] width 99 height 7
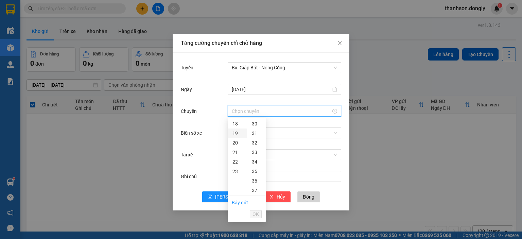
click at [237, 133] on div "19" at bounding box center [237, 133] width 19 height 10
click at [254, 142] on div "30" at bounding box center [256, 142] width 19 height 10
type input "19:30"
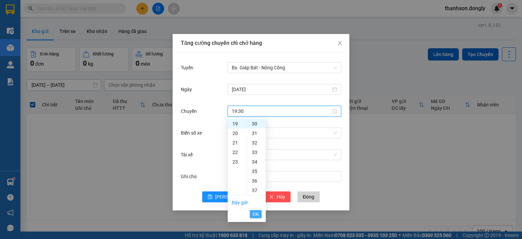
click at [259, 215] on span "OK" at bounding box center [255, 213] width 6 height 7
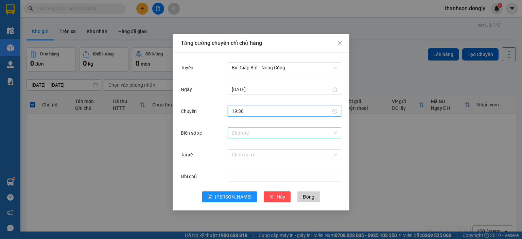
click at [248, 133] on input "Biển số xe" at bounding box center [282, 133] width 101 height 10
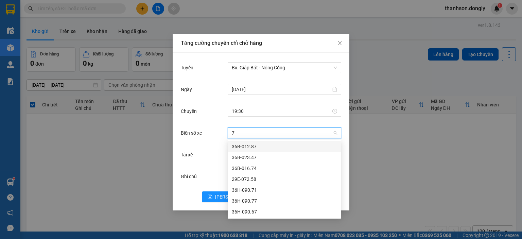
type input "71"
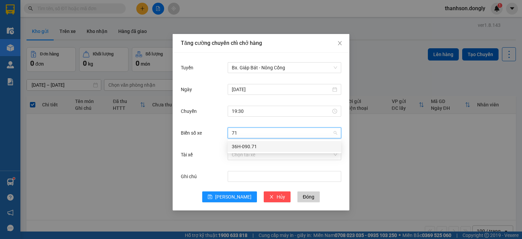
click at [245, 147] on div "36H-090.71" at bounding box center [284, 146] width 105 height 7
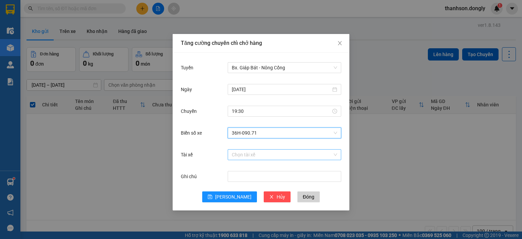
click at [248, 154] on input "Tài xế" at bounding box center [282, 154] width 101 height 10
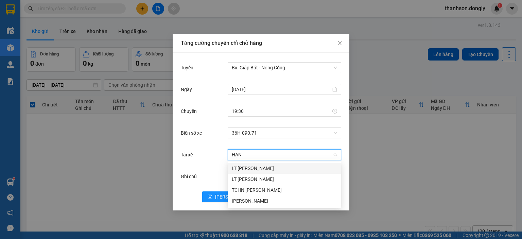
type input "HẠNH"
click at [256, 204] on div "Nguyễn Văn Hạnh" at bounding box center [284, 200] width 105 height 7
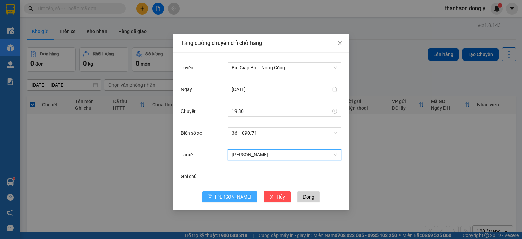
click at [231, 198] on span "Lưu" at bounding box center [233, 196] width 36 height 7
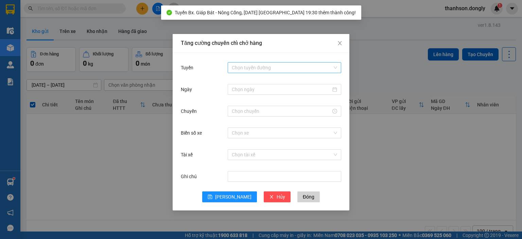
click at [310, 69] on input "Tuyến" at bounding box center [282, 68] width 101 height 10
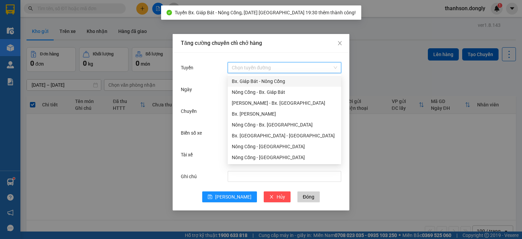
click at [307, 81] on div "Bx. Giáp Bát - Nông Cống" at bounding box center [284, 80] width 105 height 7
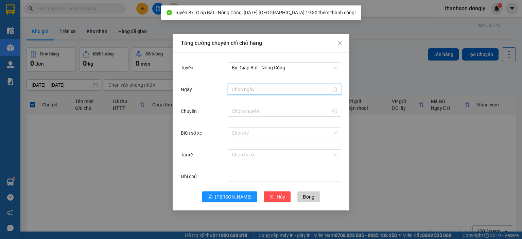
click at [306, 88] on input "Ngày" at bounding box center [281, 89] width 99 height 7
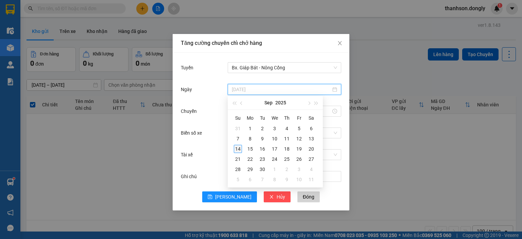
type input "14/09/2025"
click at [236, 148] on div "14" at bounding box center [238, 149] width 8 height 8
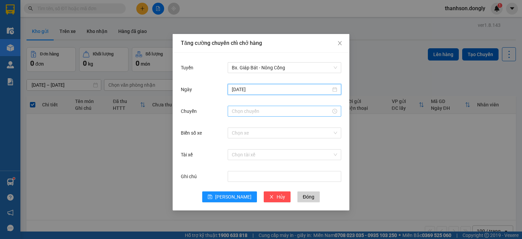
click at [262, 115] on div at bounding box center [284, 111] width 113 height 11
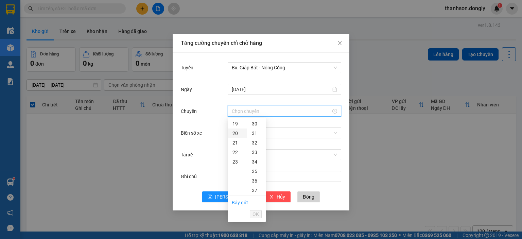
click at [237, 133] on div "20" at bounding box center [237, 133] width 19 height 10
drag, startPoint x: 260, startPoint y: 148, endPoint x: 260, endPoint y: 153, distance: 4.1
click at [260, 153] on ul "00 01 02 03 04 05 06 07 08 09 10 11 12 13 14 15 16 17 18 19 20 21 22 23 24 25 2…" at bounding box center [256, 157] width 19 height 76
click at [254, 189] on div "30" at bounding box center [256, 190] width 19 height 10
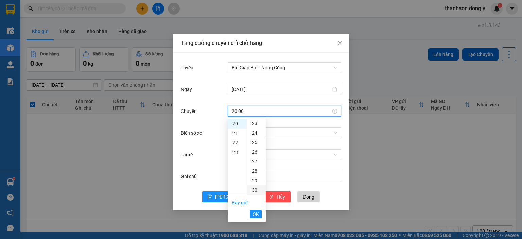
type input "20:30"
click at [256, 215] on span "OK" at bounding box center [255, 213] width 6 height 7
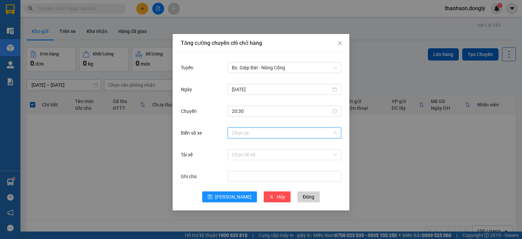
click at [268, 136] on input "Biển số xe" at bounding box center [282, 133] width 101 height 10
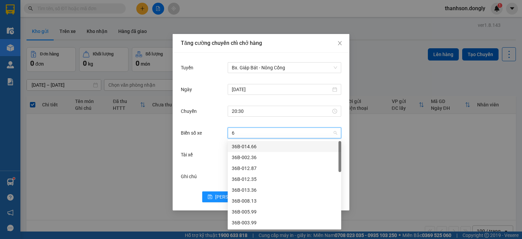
type input "63"
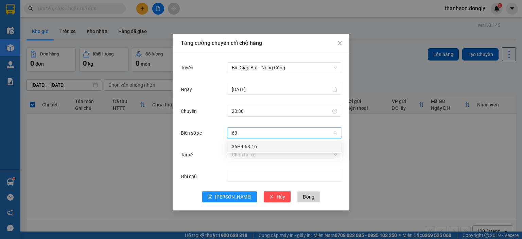
click at [256, 146] on div "36H-063.16" at bounding box center [284, 146] width 105 height 7
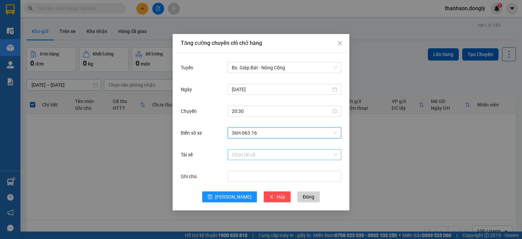
click at [261, 156] on input "Tài xế" at bounding box center [282, 154] width 101 height 10
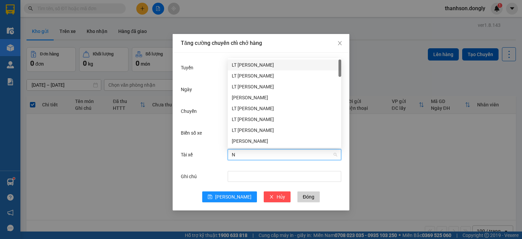
type input "NU"
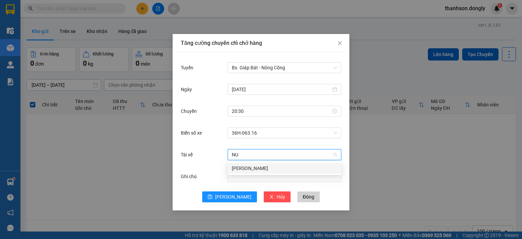
click at [250, 170] on div "Cao Văn Núi" at bounding box center [284, 167] width 105 height 7
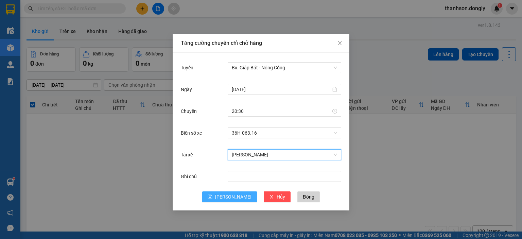
click at [232, 194] on span "Lưu" at bounding box center [233, 196] width 36 height 7
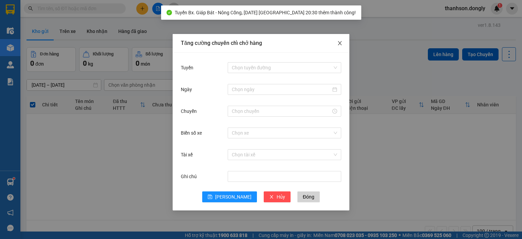
click at [338, 43] on icon "close" at bounding box center [339, 42] width 5 height 5
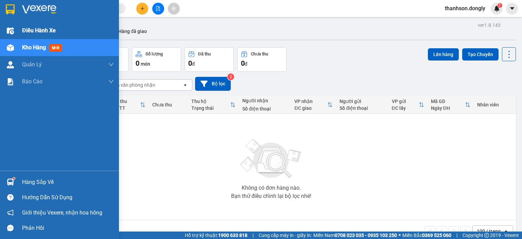
click at [4, 28] on div at bounding box center [10, 31] width 12 height 12
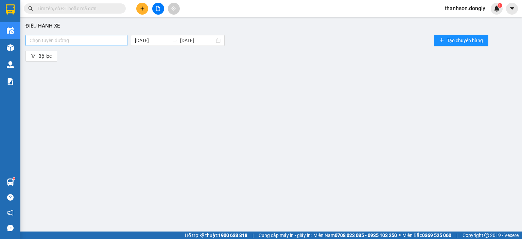
click at [90, 42] on div at bounding box center [76, 40] width 99 height 8
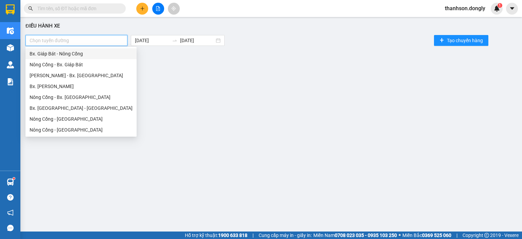
click at [86, 55] on div "Bx. Giáp Bát - Nông Cống" at bounding box center [81, 53] width 103 height 7
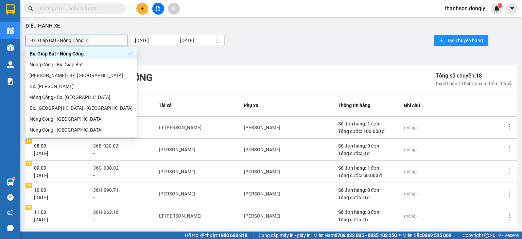
click at [294, 34] on div "Bx. Giáp Bát - Nông Cống 14/09/2025 14/09/2025 Tạo chuyến hàng" at bounding box center [270, 41] width 491 height 14
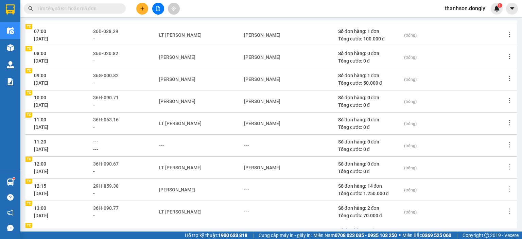
scroll to position [136, 0]
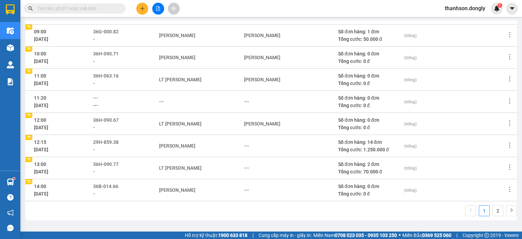
click at [250, 166] on icon "edit" at bounding box center [252, 167] width 5 height 5
click at [246, 148] on div "---" at bounding box center [246, 145] width 5 height 7
click at [240, 169] on div "---" at bounding box center [242, 167] width 5 height 7
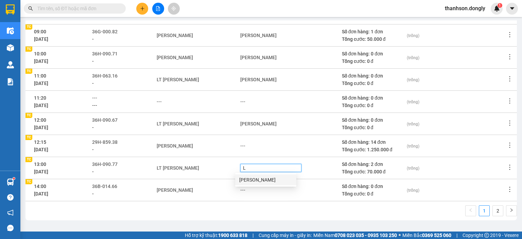
type input "LÝ"
click at [242, 178] on div "Lô Văn Lý" at bounding box center [265, 179] width 53 height 7
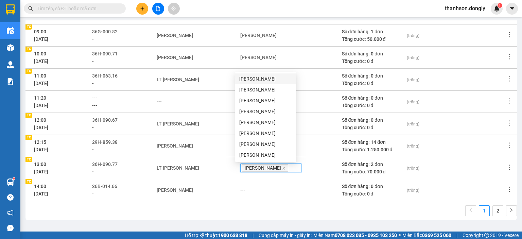
click at [241, 187] on div "---" at bounding box center [290, 189] width 101 height 7
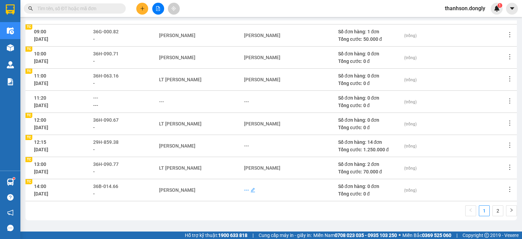
click at [244, 190] on div "---" at bounding box center [246, 189] width 5 height 7
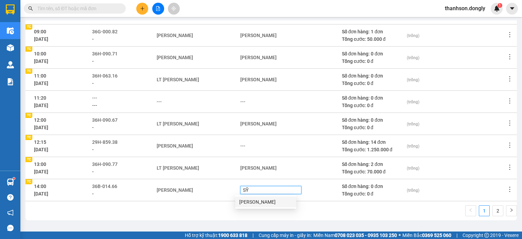
type input "S"
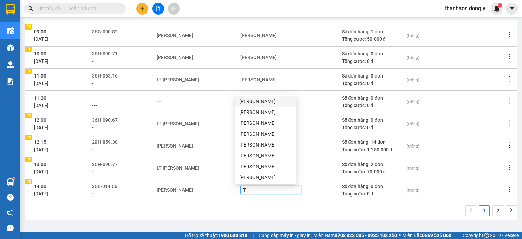
type input "TE"
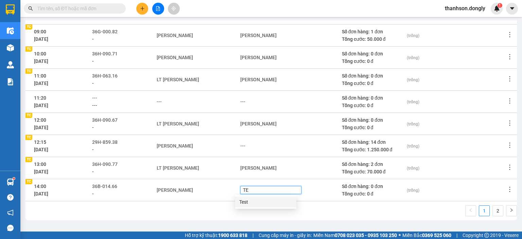
click at [251, 203] on div "Test" at bounding box center [265, 201] width 53 height 7
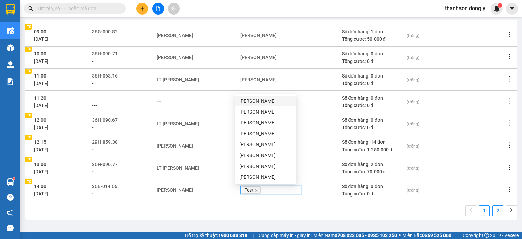
click at [495, 210] on link "2" at bounding box center [498, 211] width 10 height 10
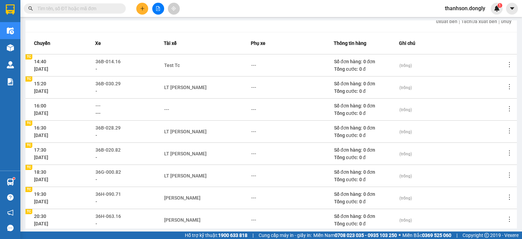
scroll to position [24, 0]
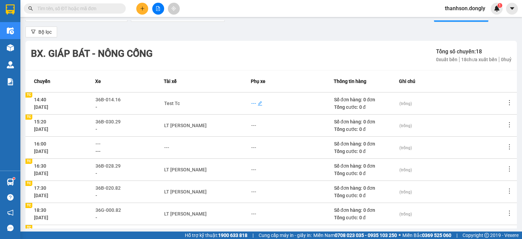
click at [251, 103] on div "---" at bounding box center [253, 103] width 5 height 7
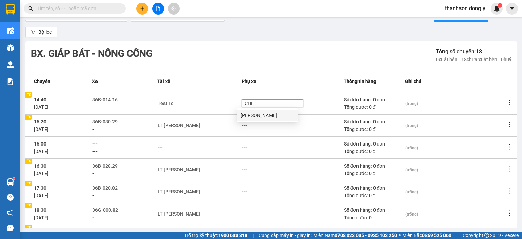
type input "CHIE"
click at [267, 115] on div "Ngô Ngọc Chiến" at bounding box center [267, 114] width 53 height 7
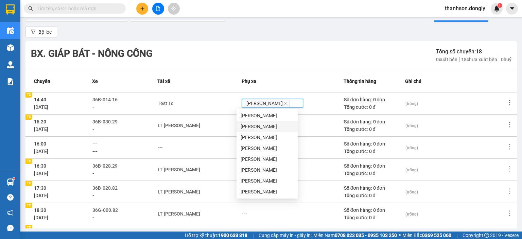
click at [309, 125] on div "---" at bounding box center [292, 125] width 101 height 7
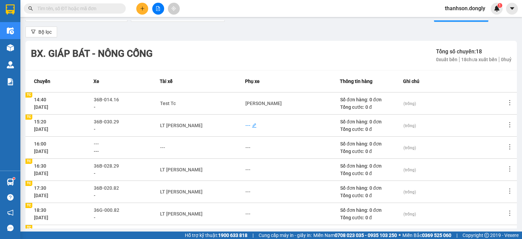
click at [250, 125] on div "---" at bounding box center [247, 125] width 5 height 7
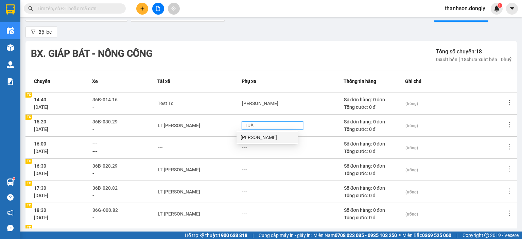
type input "TUẤN"
click at [274, 138] on div "Lê Văn Tuấn" at bounding box center [267, 137] width 53 height 7
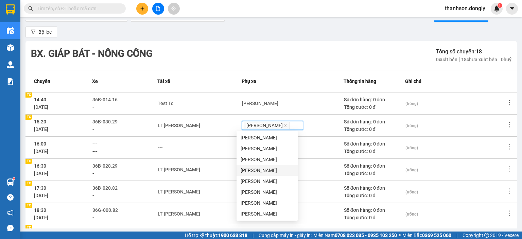
click at [225, 168] on div "LT Nguyễn ánh Dương" at bounding box center [200, 169] width 84 height 7
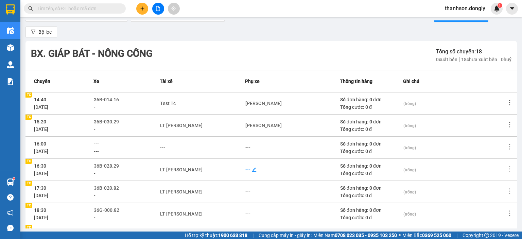
click at [247, 170] on div "---" at bounding box center [247, 169] width 5 height 7
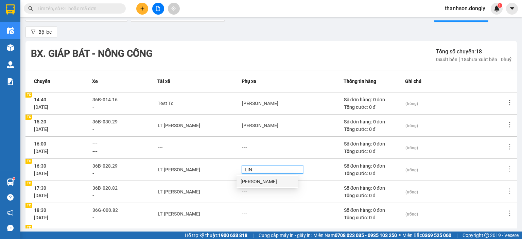
type input "LINH"
click at [250, 180] on div "Lô Văn Linh" at bounding box center [267, 181] width 53 height 7
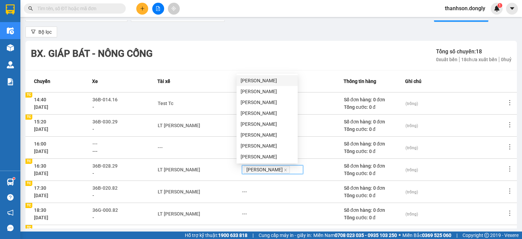
click at [243, 192] on div "---" at bounding box center [292, 191] width 101 height 7
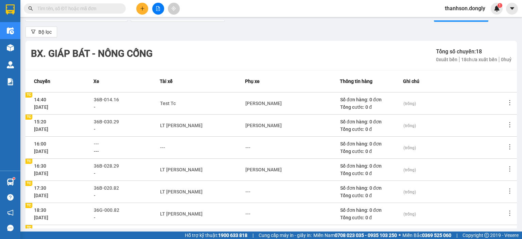
click at [252, 193] on icon "edit" at bounding box center [254, 191] width 5 height 5
click at [247, 191] on div "---" at bounding box center [247, 191] width 5 height 7
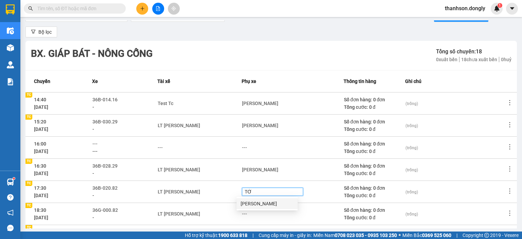
type input "TỚI"
click at [255, 204] on div "Lê Văn Tới" at bounding box center [267, 203] width 53 height 7
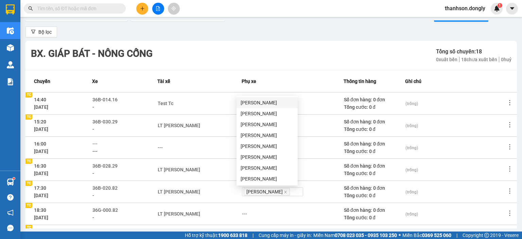
click at [242, 212] on div "---" at bounding box center [292, 213] width 101 height 7
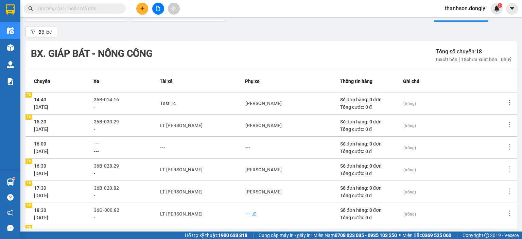
click at [246, 210] on div "---" at bounding box center [247, 213] width 5 height 7
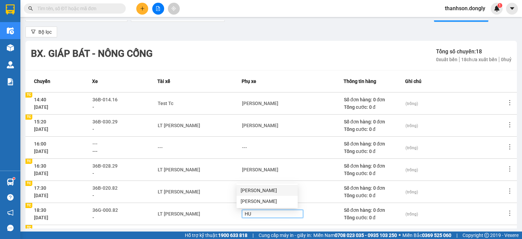
type input "HUỆ"
click at [282, 187] on div "Nguyễn Hữu Huệ" at bounding box center [267, 190] width 53 height 7
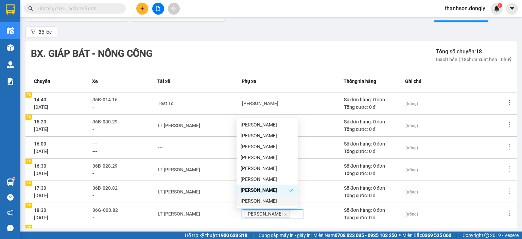
scroll to position [58, 0]
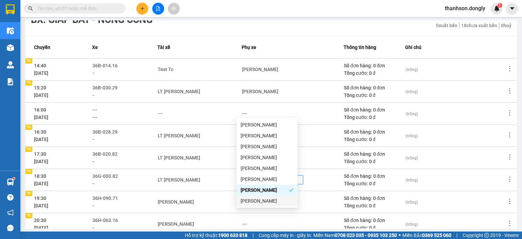
click at [310, 204] on div "---" at bounding box center [292, 201] width 101 height 7
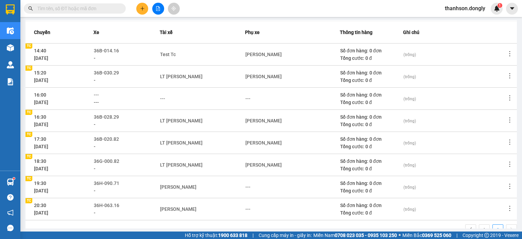
scroll to position [92, 0]
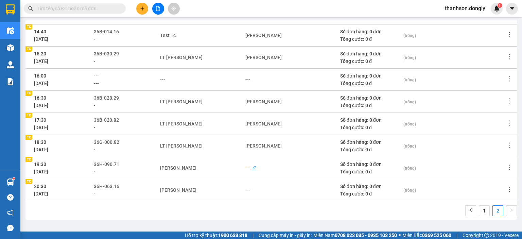
click at [246, 168] on div "---" at bounding box center [247, 167] width 5 height 7
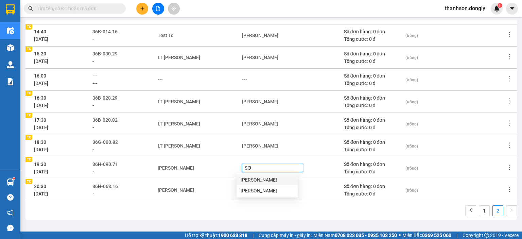
type input "SƠN"
click at [254, 187] on div "Nguyễn Trọng Sơn" at bounding box center [267, 190] width 53 height 7
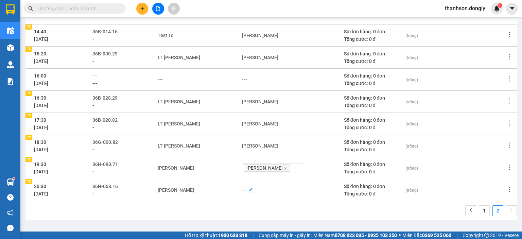
click at [242, 189] on div "---" at bounding box center [244, 189] width 5 height 7
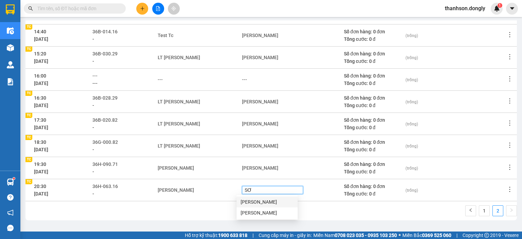
type input "SƠN"
click at [257, 202] on div "Lê Ngọc Sơn" at bounding box center [267, 201] width 53 height 7
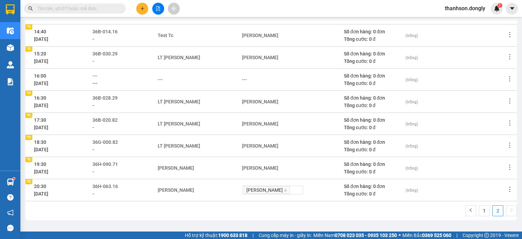
click at [290, 207] on div "1 2" at bounding box center [270, 212] width 491 height 15
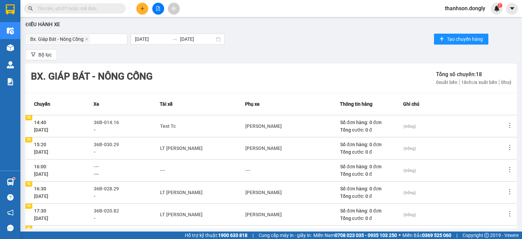
scroll to position [0, 0]
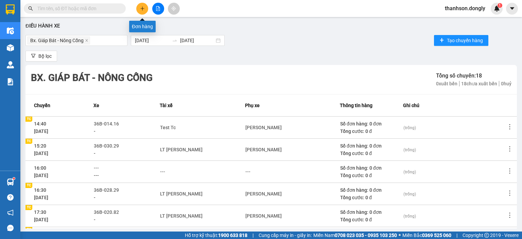
click at [140, 9] on icon "plus" at bounding box center [142, 8] width 5 height 5
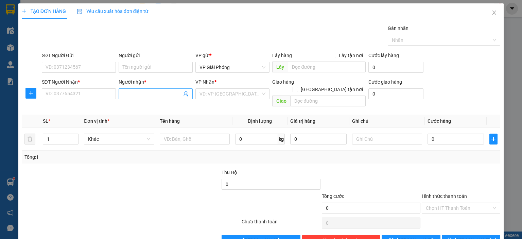
click at [133, 96] on input "Người nhận *" at bounding box center [152, 93] width 59 height 7
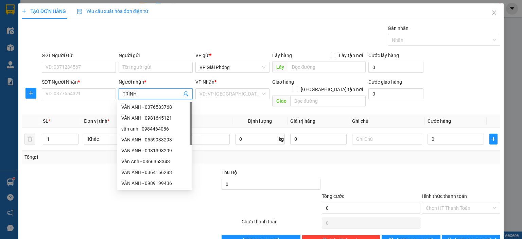
type input "TRÌNH"
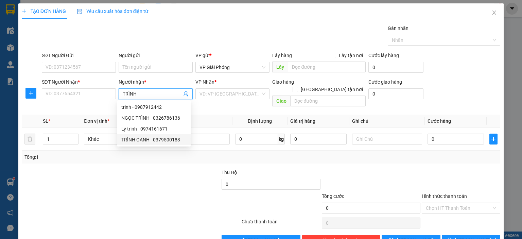
click at [152, 140] on div "TRÌNH OANH - 0379500183" at bounding box center [153, 139] width 65 height 7
type input "0379500183"
type input "TRÌNH OANH"
checkbox input "true"
type input "CÔNG LIÊM"
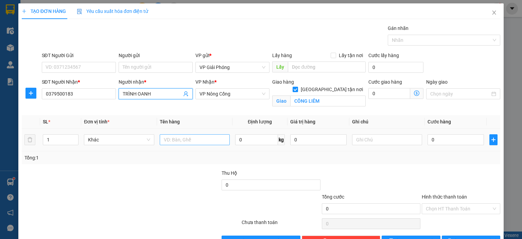
type input "TRÌNH OANH"
click at [194, 137] on input "text" at bounding box center [195, 139] width 70 height 11
click at [437, 39] on div at bounding box center [440, 40] width 102 height 8
type input "HỘP"
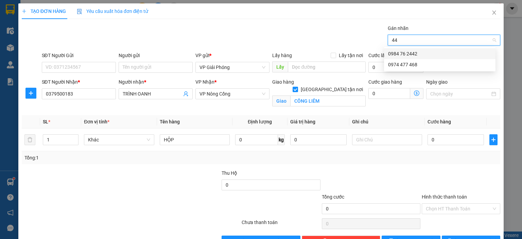
type input "442"
click at [420, 56] on div "0984 76 2442" at bounding box center [439, 53] width 103 height 7
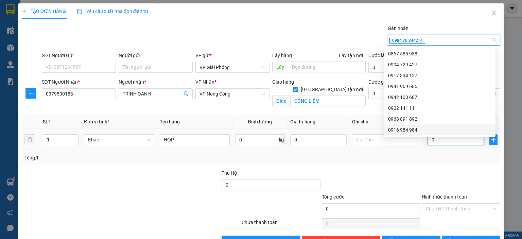
click at [464, 140] on input "0" at bounding box center [455, 139] width 56 height 11
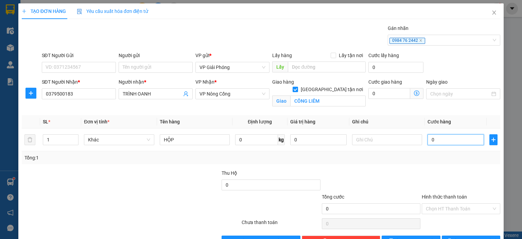
type input "3"
type input "30"
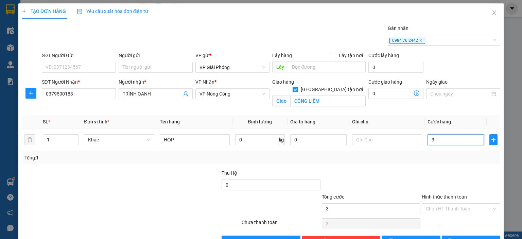
type input "30"
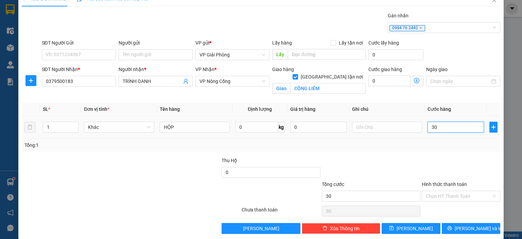
scroll to position [20, 0]
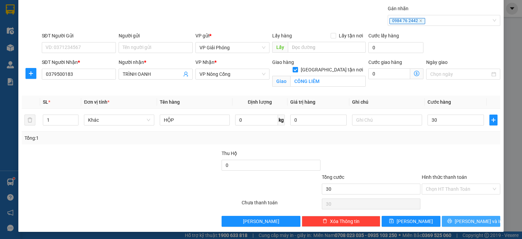
type input "30.000"
click at [474, 221] on span "Lưu và In" at bounding box center [479, 220] width 48 height 7
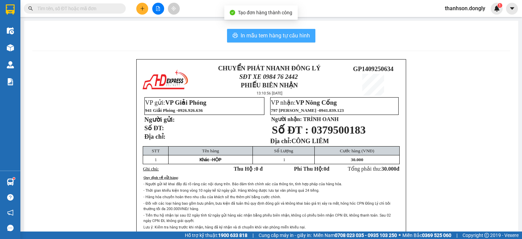
click at [304, 39] on span "In mẫu tem hàng tự cấu hình" at bounding box center [275, 35] width 69 height 8
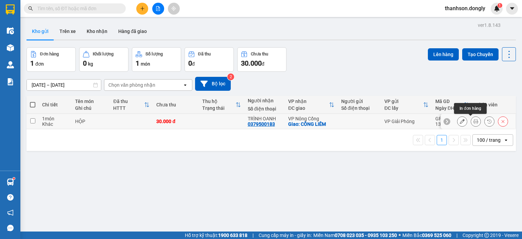
click at [473, 120] on icon at bounding box center [475, 121] width 5 height 5
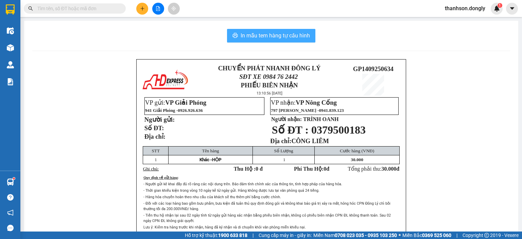
click at [304, 34] on span "In mẫu tem hàng tự cấu hình" at bounding box center [275, 35] width 69 height 8
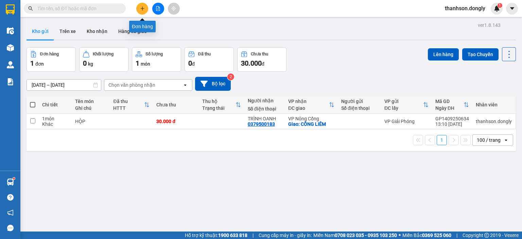
click at [143, 9] on icon "plus" at bounding box center [142, 8] width 5 height 5
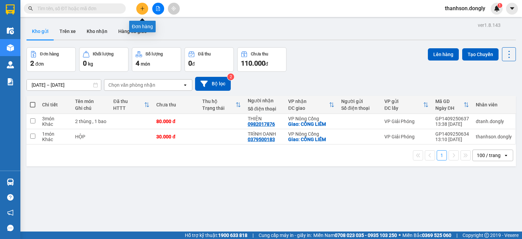
click at [144, 10] on icon "plus" at bounding box center [142, 8] width 5 height 5
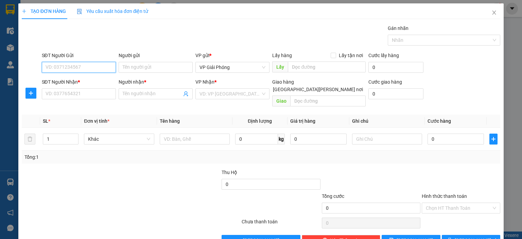
click at [81, 68] on input "SĐT Người Gửi" at bounding box center [79, 67] width 74 height 11
type input "09798383194"
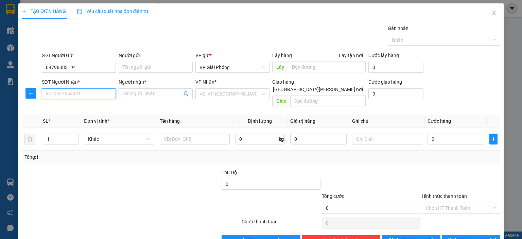
click at [69, 89] on input "SĐT Người Nhận *" at bounding box center [79, 93] width 74 height 11
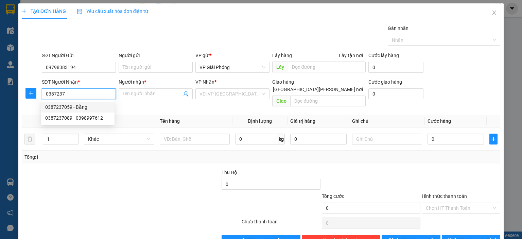
click at [77, 106] on div "0387237059 - Bằng" at bounding box center [77, 106] width 65 height 7
type input "0387237059"
type input "Bằng"
checkbox input "true"
type input "NGÃ 3 VẠN THÀNH"
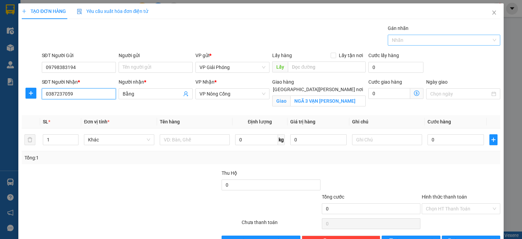
click at [444, 41] on div at bounding box center [440, 40] width 102 height 8
type input "0387237059"
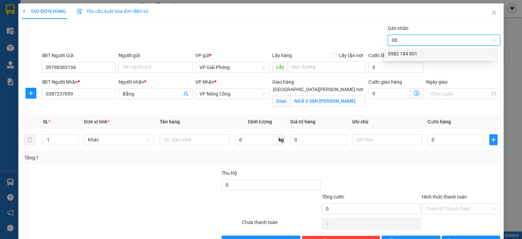
type input "001"
click at [439, 51] on div "0982 184 001" at bounding box center [439, 53] width 103 height 7
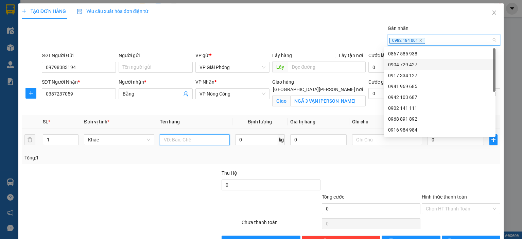
click at [187, 139] on input "text" at bounding box center [195, 139] width 70 height 11
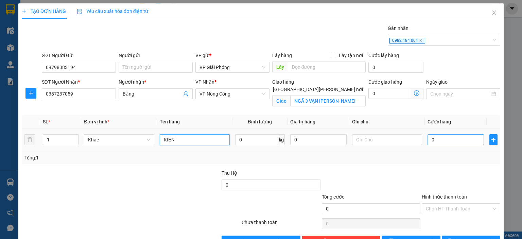
type input "KIỆN"
click at [450, 140] on input "0" at bounding box center [455, 139] width 56 height 11
type input "5"
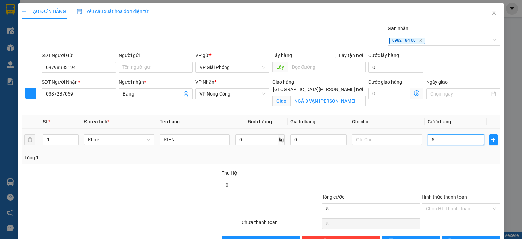
type input "50"
type input "50.000"
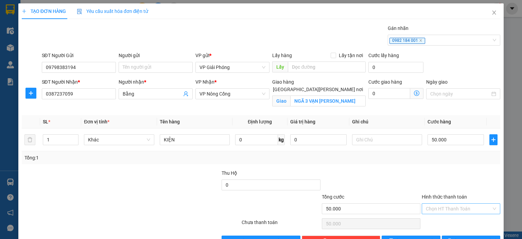
click at [461, 212] on input "Hình thức thanh toán" at bounding box center [459, 209] width 66 height 10
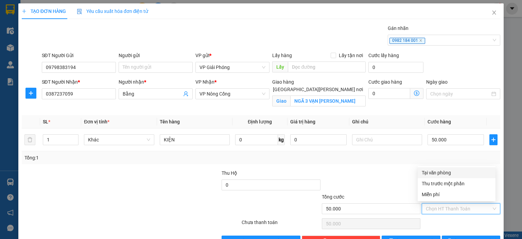
click at [452, 172] on div "Tại văn phòng" at bounding box center [457, 172] width 70 height 7
type input "0"
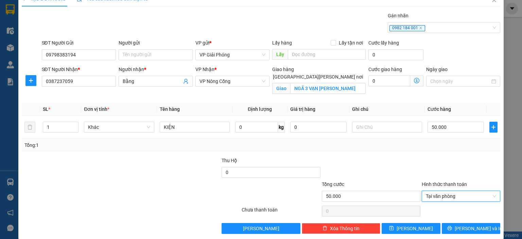
scroll to position [20, 0]
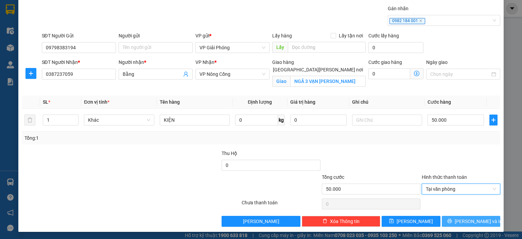
click at [465, 221] on span "Lưu và In" at bounding box center [479, 220] width 48 height 7
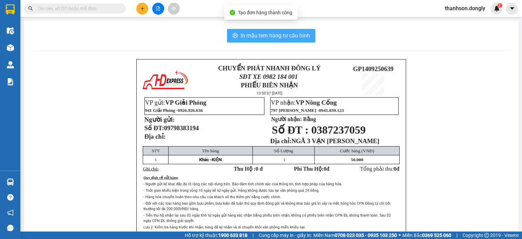
click at [278, 34] on span "In mẫu tem hàng tự cấu hình" at bounding box center [275, 35] width 69 height 8
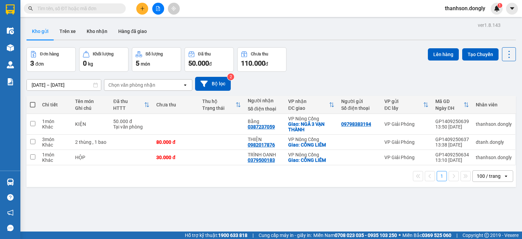
click at [32, 106] on span at bounding box center [32, 104] width 5 height 5
click at [33, 101] on input "checkbox" at bounding box center [33, 101] width 0 height 0
checkbox input "true"
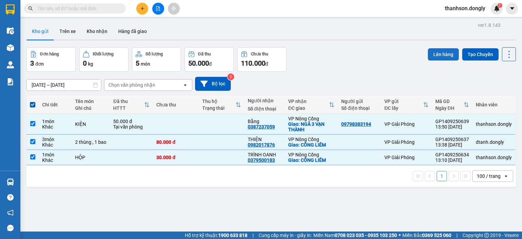
click at [446, 52] on button "Lên hàng" at bounding box center [443, 54] width 31 height 12
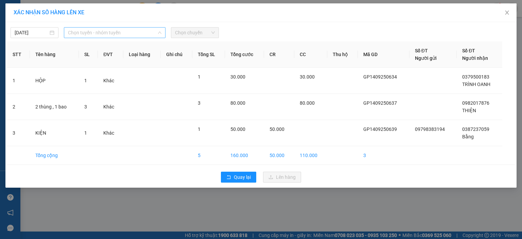
click at [121, 32] on span "Chọn tuyến - nhóm tuyến" at bounding box center [114, 33] width 93 height 10
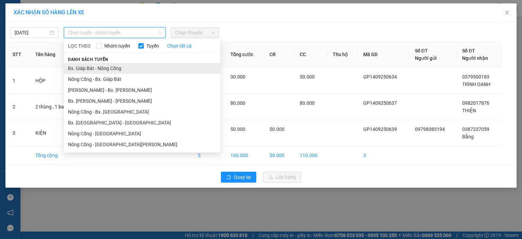
click at [114, 67] on li "Bx. Giáp Bát - Nông Cống" at bounding box center [142, 68] width 156 height 11
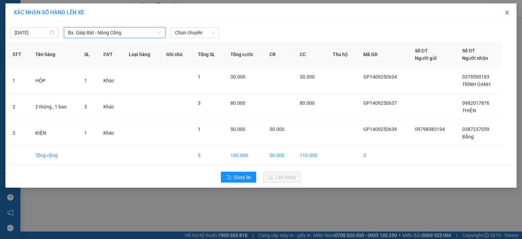
click at [510, 12] on span "Close" at bounding box center [506, 12] width 19 height 19
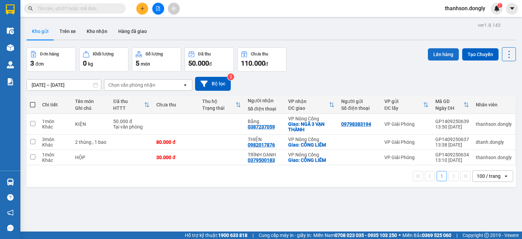
click at [435, 57] on button "Lên hàng" at bounding box center [443, 54] width 31 height 12
click at [34, 103] on span at bounding box center [32, 104] width 5 height 5
click at [33, 101] on input "checkbox" at bounding box center [33, 101] width 0 height 0
checkbox input "true"
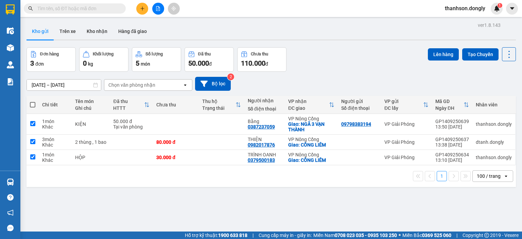
checkbox input "true"
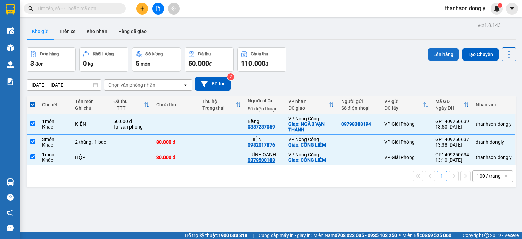
click at [435, 58] on button "Lên hàng" at bounding box center [443, 54] width 31 height 12
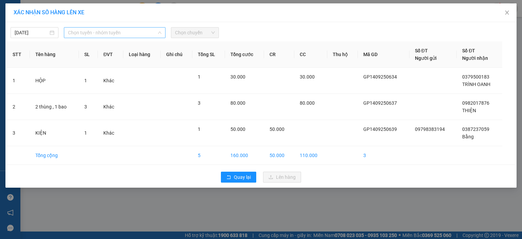
click at [150, 35] on span "Chọn tuyến - nhóm tuyến" at bounding box center [114, 33] width 93 height 10
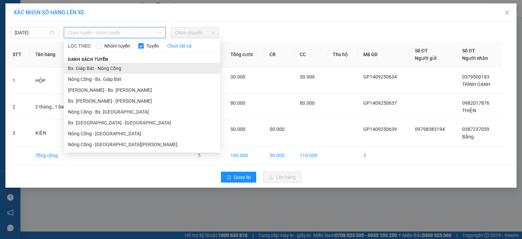
click at [152, 65] on li "Bx. Giáp Bát - Nông Cống" at bounding box center [142, 68] width 156 height 11
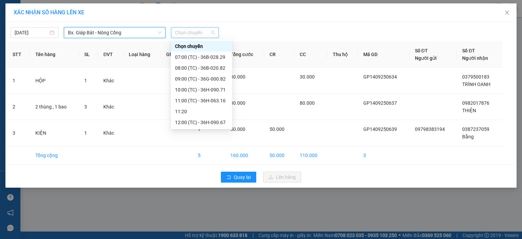
click at [206, 36] on span "Chọn chuyến" at bounding box center [195, 33] width 40 height 10
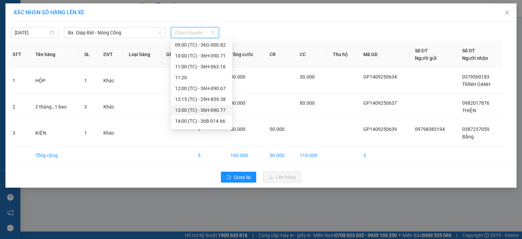
scroll to position [68, 0]
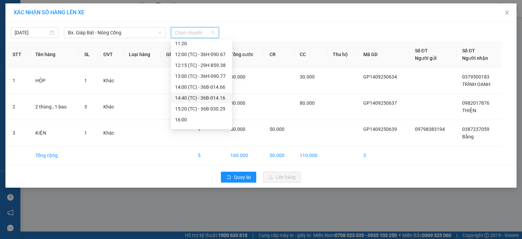
click at [198, 100] on div "14:40 (TC) - 36B-014.16" at bounding box center [201, 97] width 53 height 7
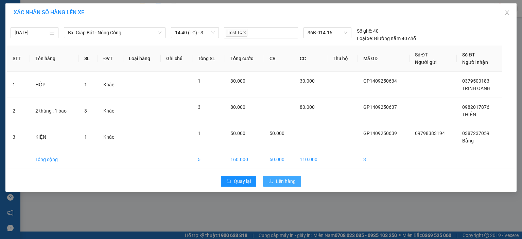
click at [273, 183] on icon "upload" at bounding box center [270, 181] width 5 height 5
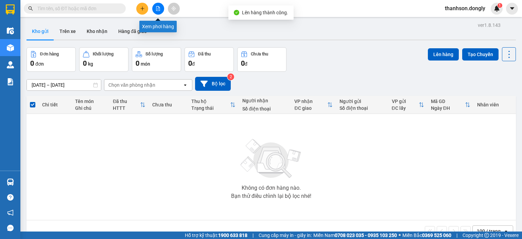
click at [158, 11] on button at bounding box center [158, 9] width 12 height 12
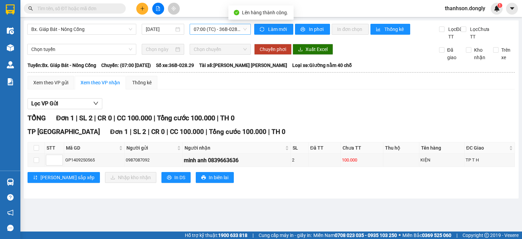
click at [192, 30] on div "07:00 (TC) - 36B-028.29" at bounding box center [220, 29] width 61 height 11
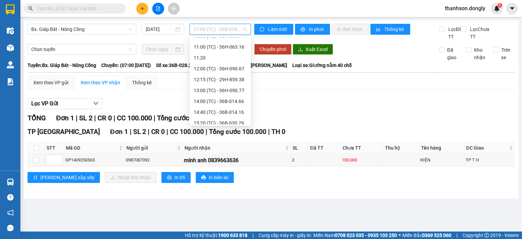
scroll to position [56, 0]
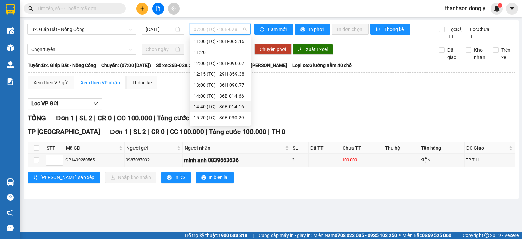
click at [206, 109] on div "14:40 (TC) - 36B-014.16" at bounding box center [220, 106] width 53 height 7
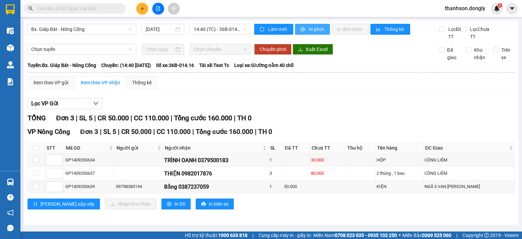
click at [309, 26] on span "In phơi" at bounding box center [317, 28] width 16 height 7
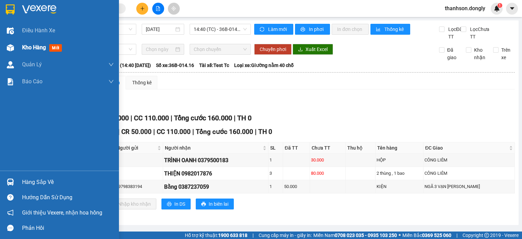
click at [25, 46] on span "Kho hàng" at bounding box center [34, 47] width 24 height 6
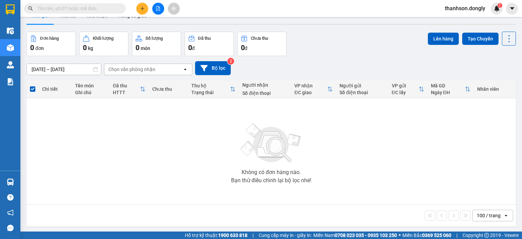
scroll to position [31, 0]
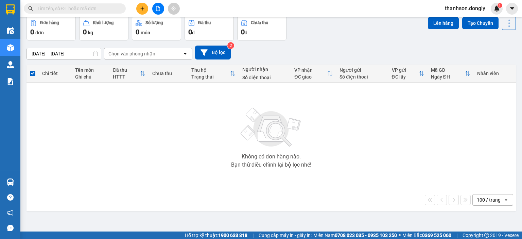
click at [143, 7] on icon "plus" at bounding box center [142, 8] width 5 height 5
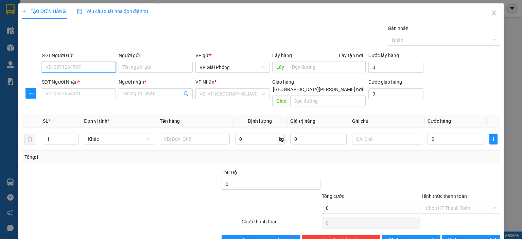
click at [99, 69] on input "SĐT Người Gửi" at bounding box center [79, 67] width 74 height 11
type input "0964427297"
click at [90, 82] on div "0964427297 - HÙNG" at bounding box center [77, 80] width 65 height 7
type input "HÙNG"
type input "0964427297"
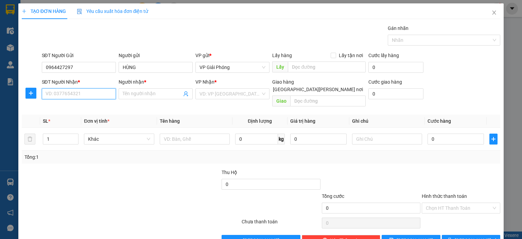
click at [81, 91] on input "SĐT Người Nhận *" at bounding box center [79, 93] width 74 height 11
click at [71, 117] on div "0942005212 - LUYẾN" at bounding box center [78, 117] width 67 height 7
type input "0942005212"
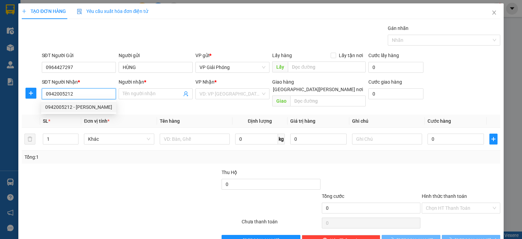
type input "LUYẾN"
checkbox input "true"
type input "TPTH"
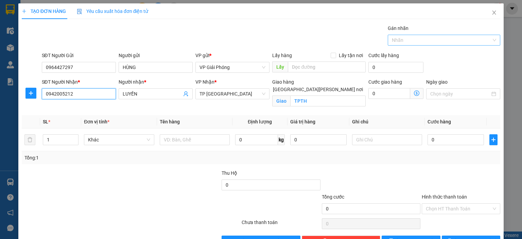
click at [442, 36] on div at bounding box center [440, 40] width 102 height 8
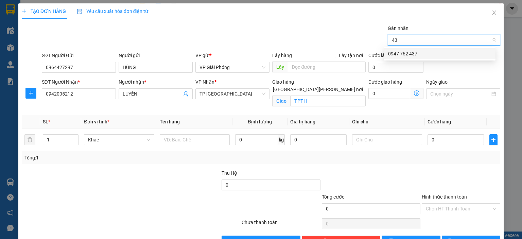
type input "437"
click at [461, 51] on div "0947 762 437" at bounding box center [439, 53] width 103 height 7
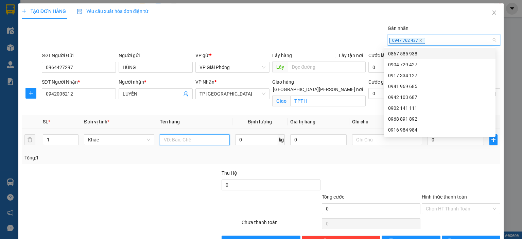
click at [192, 138] on input "text" at bounding box center [195, 139] width 70 height 11
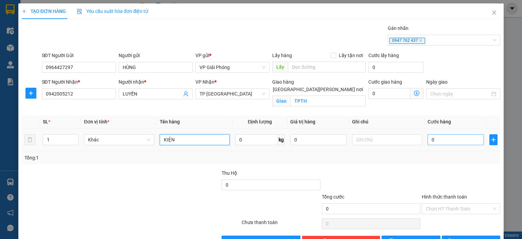
type input "KIỆN"
click at [458, 139] on input "0" at bounding box center [455, 139] width 56 height 11
type input "4"
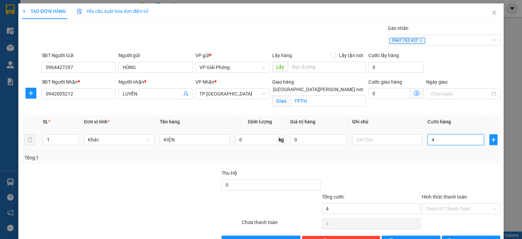
type input "0"
type input "03"
type input "3"
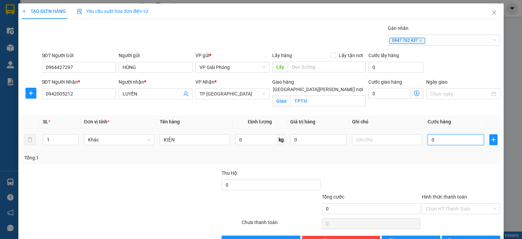
type input "3"
type input "030"
type input "30"
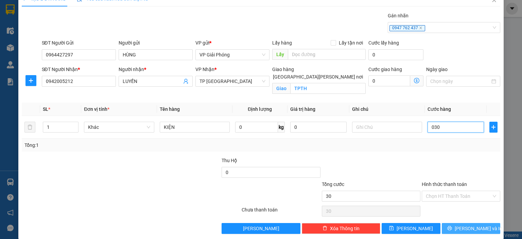
scroll to position [20, 0]
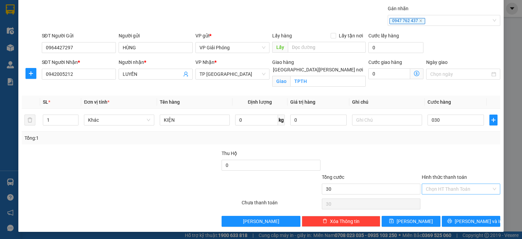
type input "30.000"
click at [453, 187] on input "Hình thức thanh toán" at bounding box center [459, 189] width 66 height 10
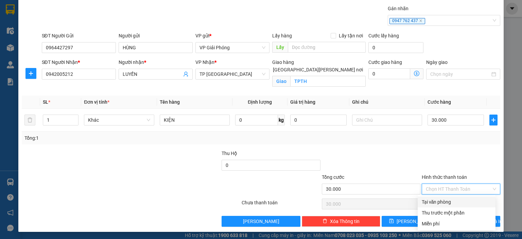
click at [466, 204] on div "Tại văn phòng" at bounding box center [457, 201] width 70 height 7
type input "0"
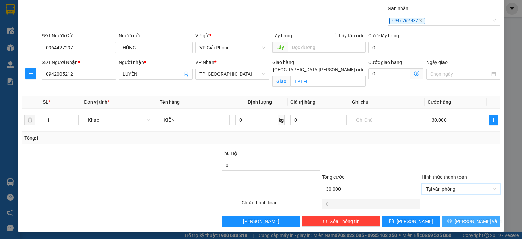
click at [473, 218] on span "Lưu và In" at bounding box center [479, 220] width 48 height 7
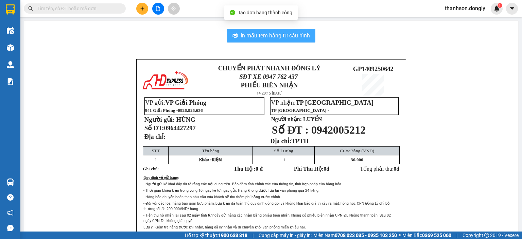
click at [256, 33] on span "In mẫu tem hàng tự cấu hình" at bounding box center [275, 35] width 69 height 8
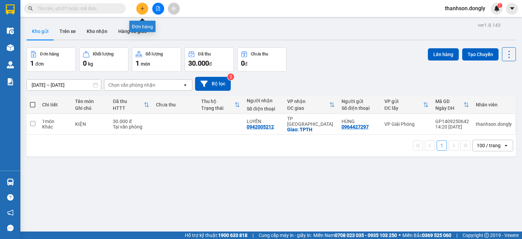
click at [145, 5] on button at bounding box center [142, 9] width 12 height 12
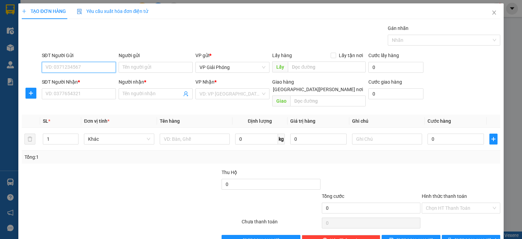
click at [90, 71] on input "SĐT Người Gửi" at bounding box center [79, 67] width 74 height 11
drag, startPoint x: 103, startPoint y: 93, endPoint x: 107, endPoint y: 91, distance: 4.7
click at [103, 93] on input "SĐT Người Nhận *" at bounding box center [79, 93] width 74 height 11
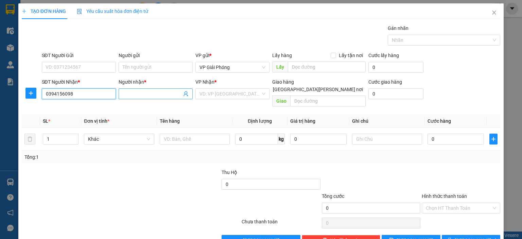
type input "0394156098"
click at [151, 88] on span at bounding box center [156, 93] width 74 height 11
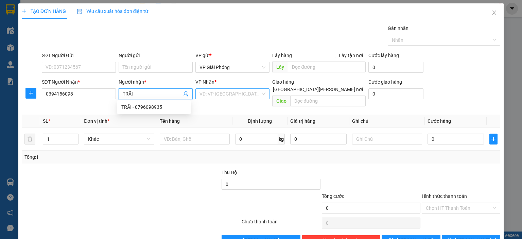
type input "TRÃI"
click at [236, 92] on input "search" at bounding box center [229, 94] width 61 height 10
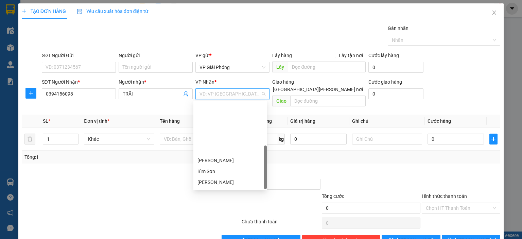
scroll to position [98, 0]
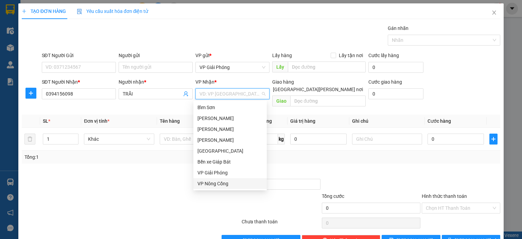
click at [231, 187] on div "VP Nông Cống" at bounding box center [229, 183] width 73 height 11
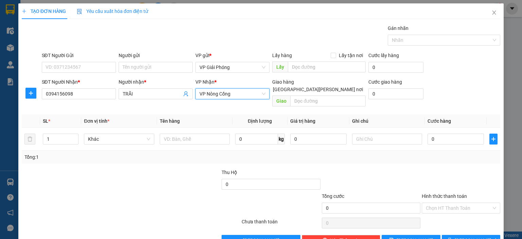
click at [234, 92] on span "VP Nông Cống" at bounding box center [232, 94] width 66 height 10
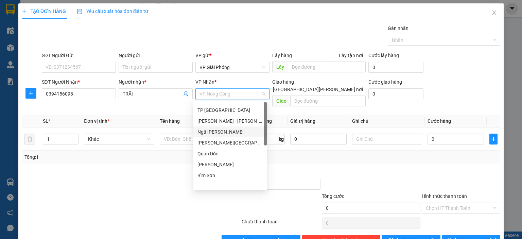
scroll to position [0, 0]
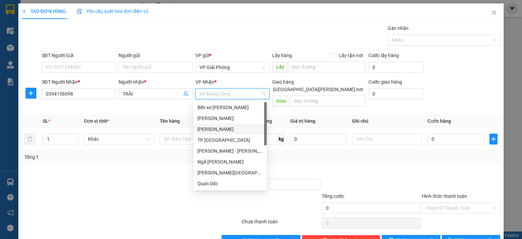
click at [226, 127] on div "[PERSON_NAME]" at bounding box center [229, 128] width 65 height 7
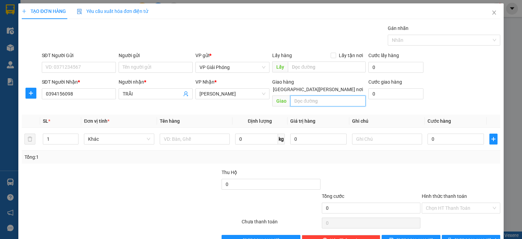
click at [321, 95] on input "text" at bounding box center [327, 100] width 75 height 11
type input "NGÃ 5 HOÀNG SƠN"
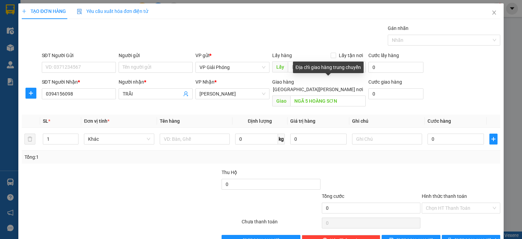
click at [269, 87] on input "Giao tận nơi" at bounding box center [267, 89] width 5 height 5
checkbox input "true"
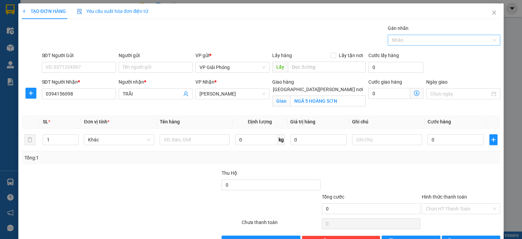
click at [439, 38] on div at bounding box center [440, 40] width 102 height 8
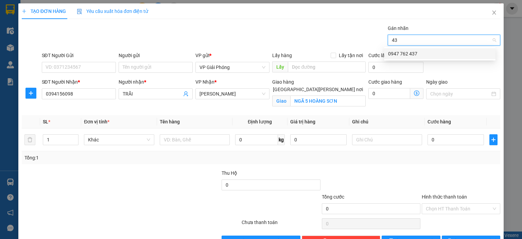
type input "437"
click at [447, 55] on div "0947 762 437" at bounding box center [439, 53] width 103 height 7
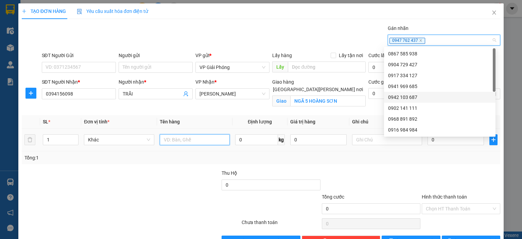
click at [177, 140] on input "text" at bounding box center [195, 139] width 70 height 11
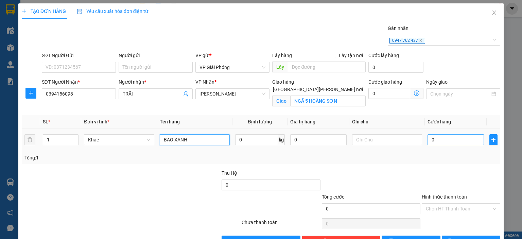
type input "BAO XANH"
click at [448, 137] on input "0" at bounding box center [455, 139] width 56 height 11
type input "5"
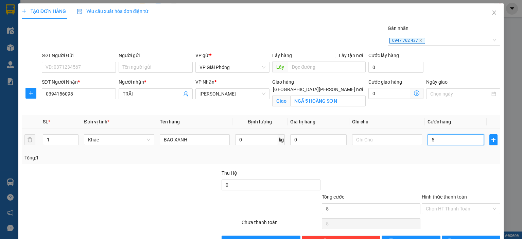
type input "50"
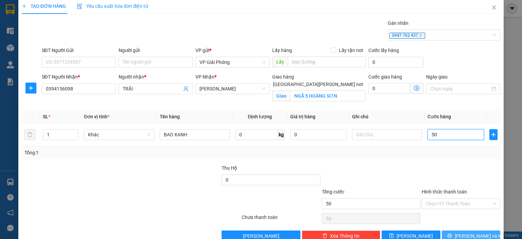
scroll to position [20, 0]
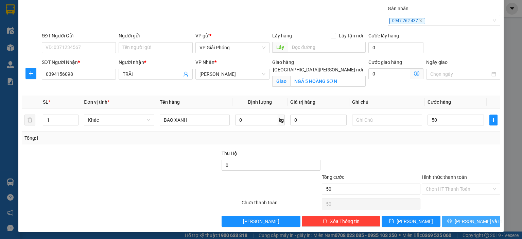
type input "50.000"
click at [478, 221] on span "Lưu và In" at bounding box center [479, 220] width 48 height 7
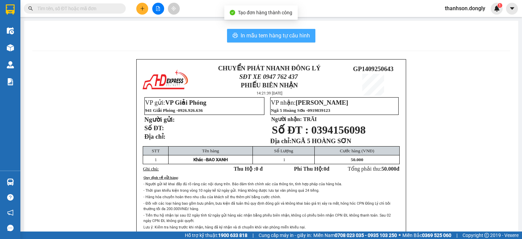
click at [282, 36] on span "In mẫu tem hàng tự cấu hình" at bounding box center [275, 35] width 69 height 8
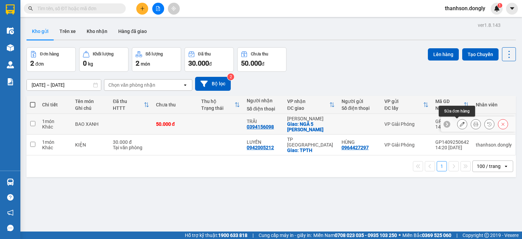
click at [460, 124] on icon at bounding box center [462, 124] width 5 height 5
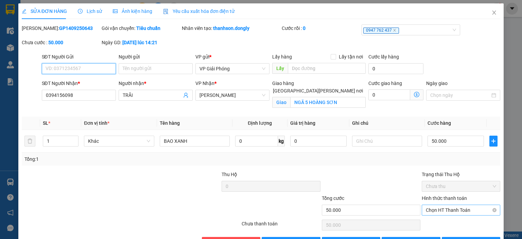
click at [467, 210] on span "Chọn HT Thanh Toán" at bounding box center [461, 210] width 70 height 10
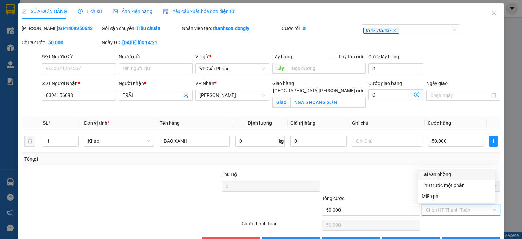
click at [454, 175] on div "Tại văn phòng" at bounding box center [457, 174] width 70 height 7
type input "0"
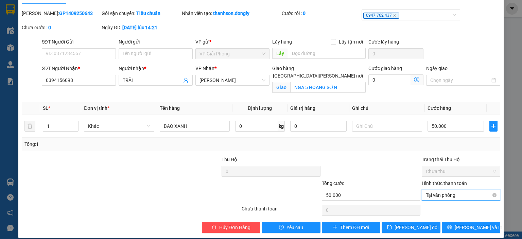
scroll to position [21, 0]
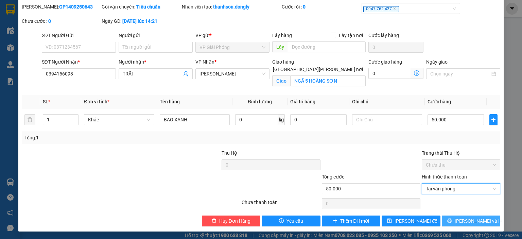
click at [470, 223] on span "Lưu và In" at bounding box center [479, 220] width 48 height 7
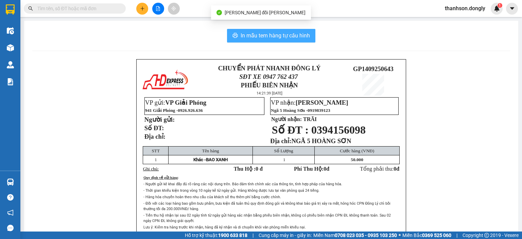
click at [292, 30] on button "In mẫu tem hàng tự cấu hình" at bounding box center [271, 36] width 88 height 14
